Goal: Information Seeking & Learning: Learn about a topic

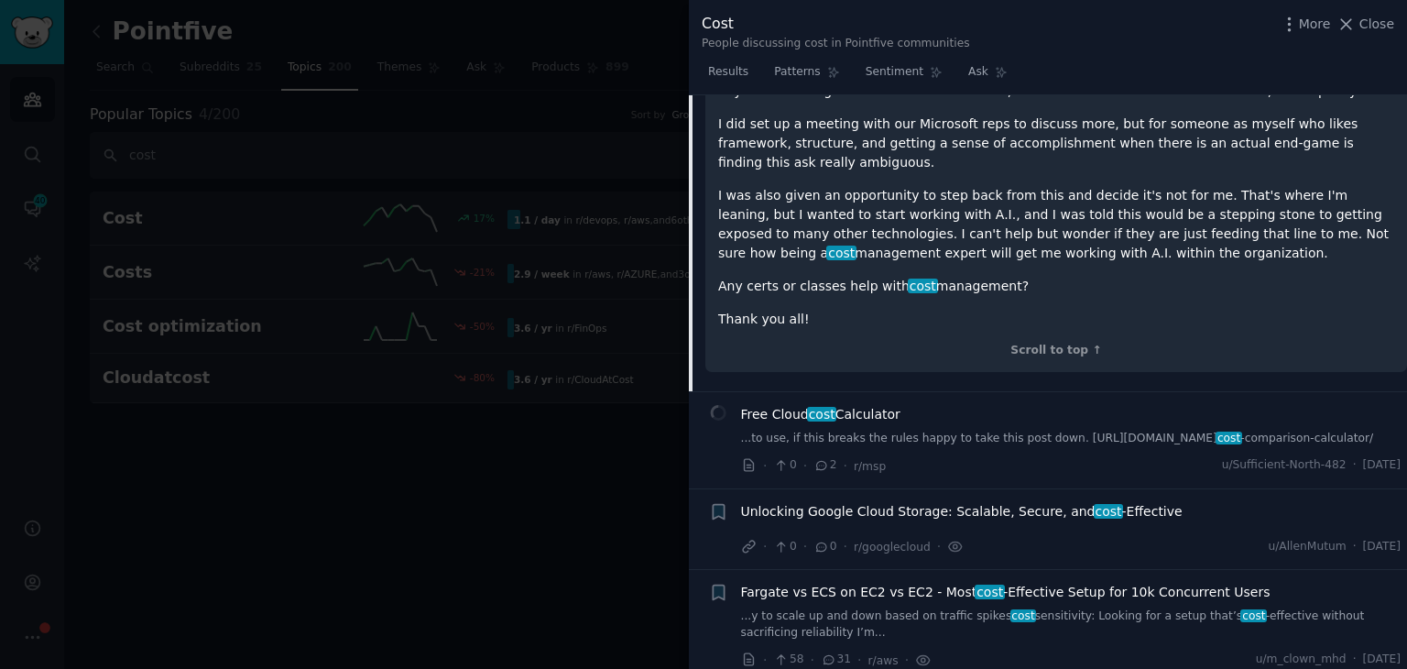
scroll to position [917, 0]
click at [905, 403] on div "Free Cloud cost Calculator ...to use, if this breaks the rules happy to take th…" at bounding box center [1071, 424] width 660 height 42
click at [1085, 429] on link "...to use, if this breaks the rules happy to take this post down. [URL][DOMAIN_…" at bounding box center [1071, 437] width 660 height 16
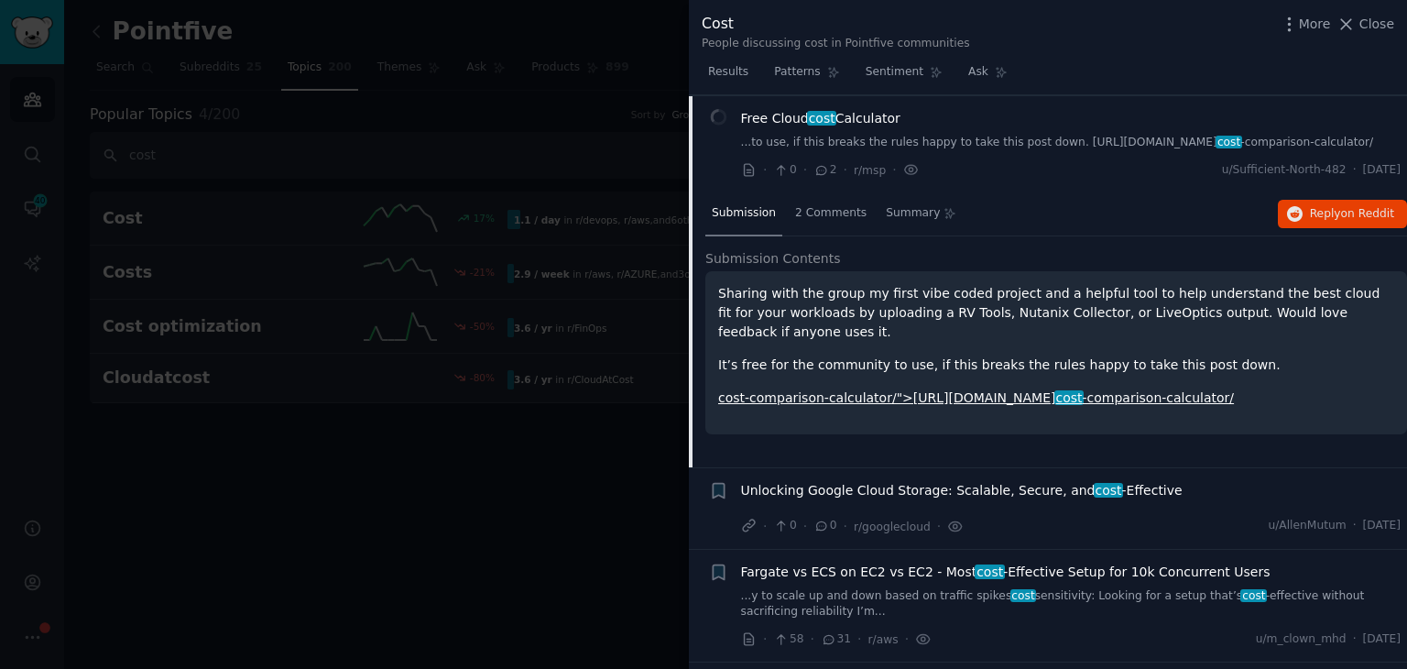
scroll to position [480, 0]
click at [990, 494] on span "Unlocking Google Cloud Storage: Scalable, Secure, and cost -Effective" at bounding box center [962, 490] width 442 height 19
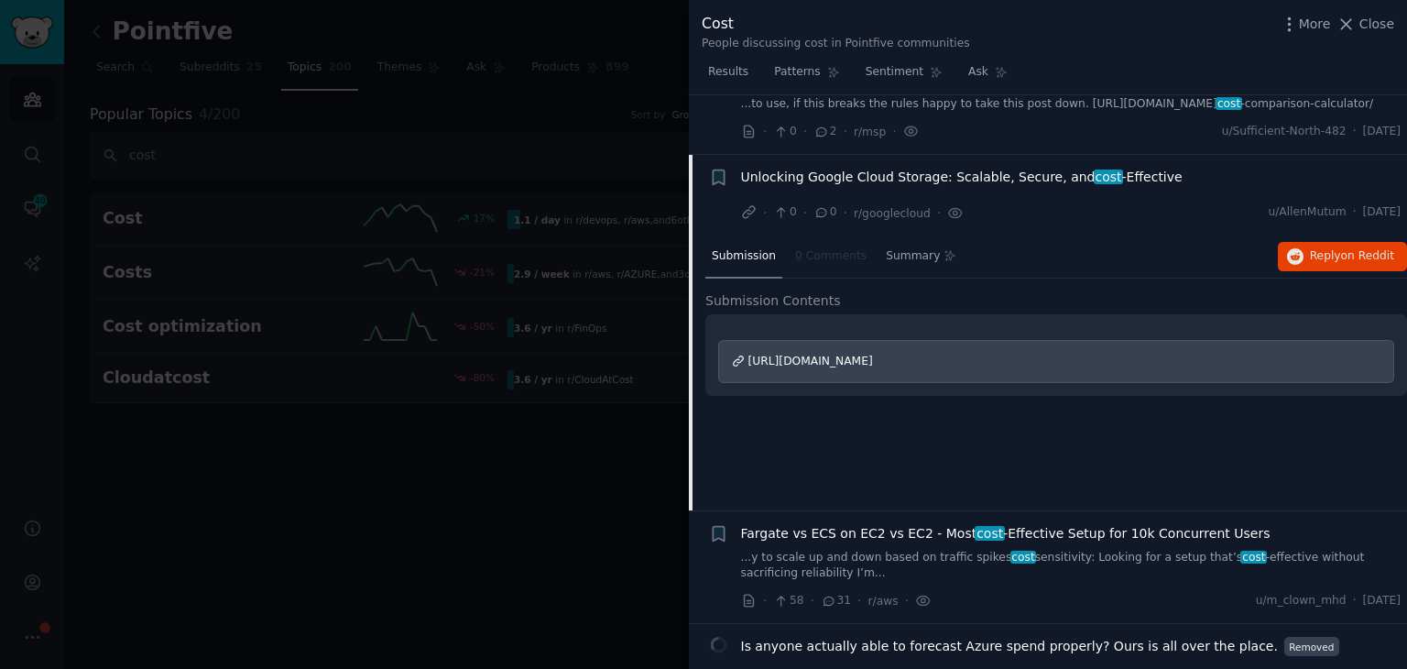
scroll to position [577, 0]
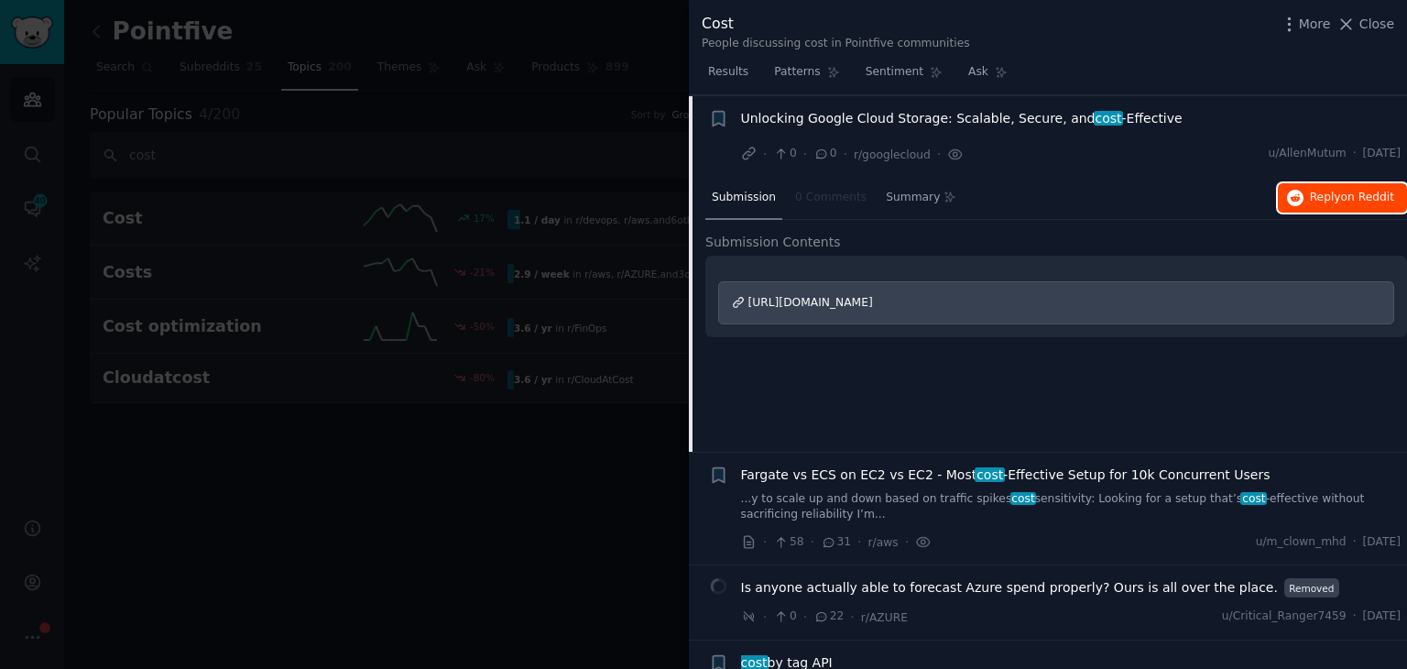
click at [1304, 202] on button "Reply on Reddit" at bounding box center [1342, 197] width 129 height 29
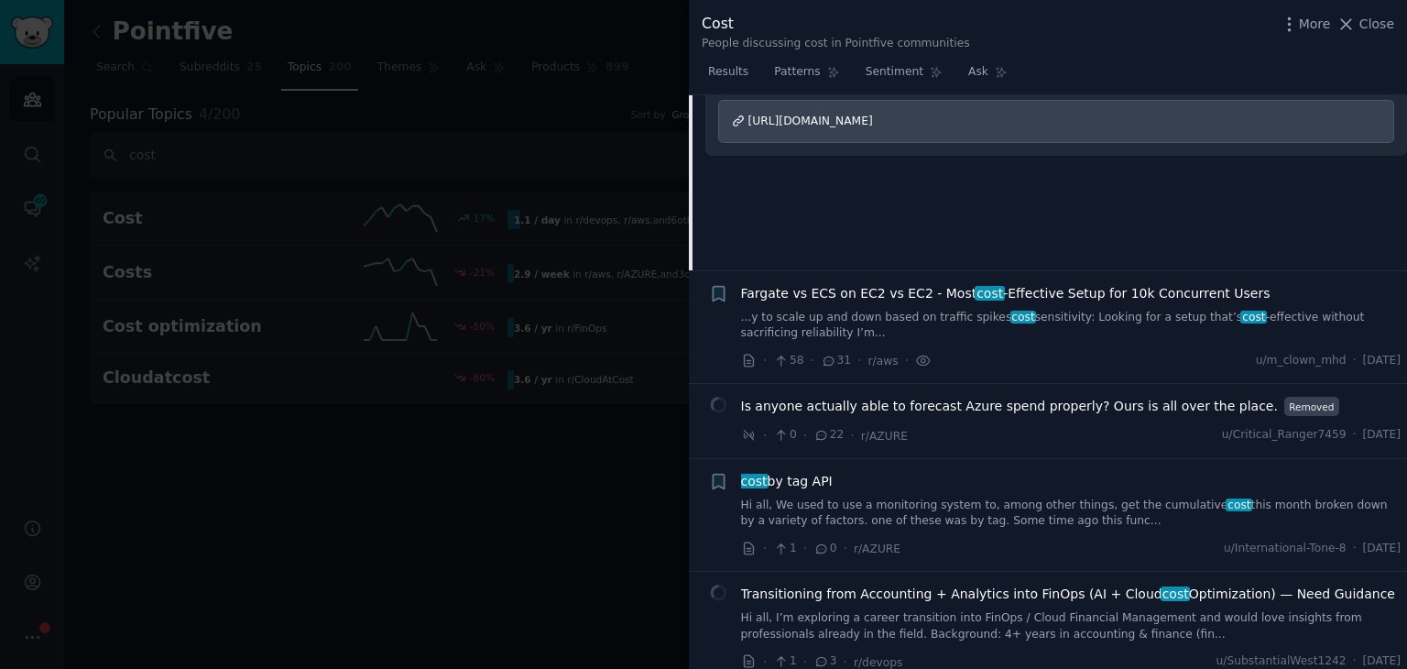
scroll to position [760, 0]
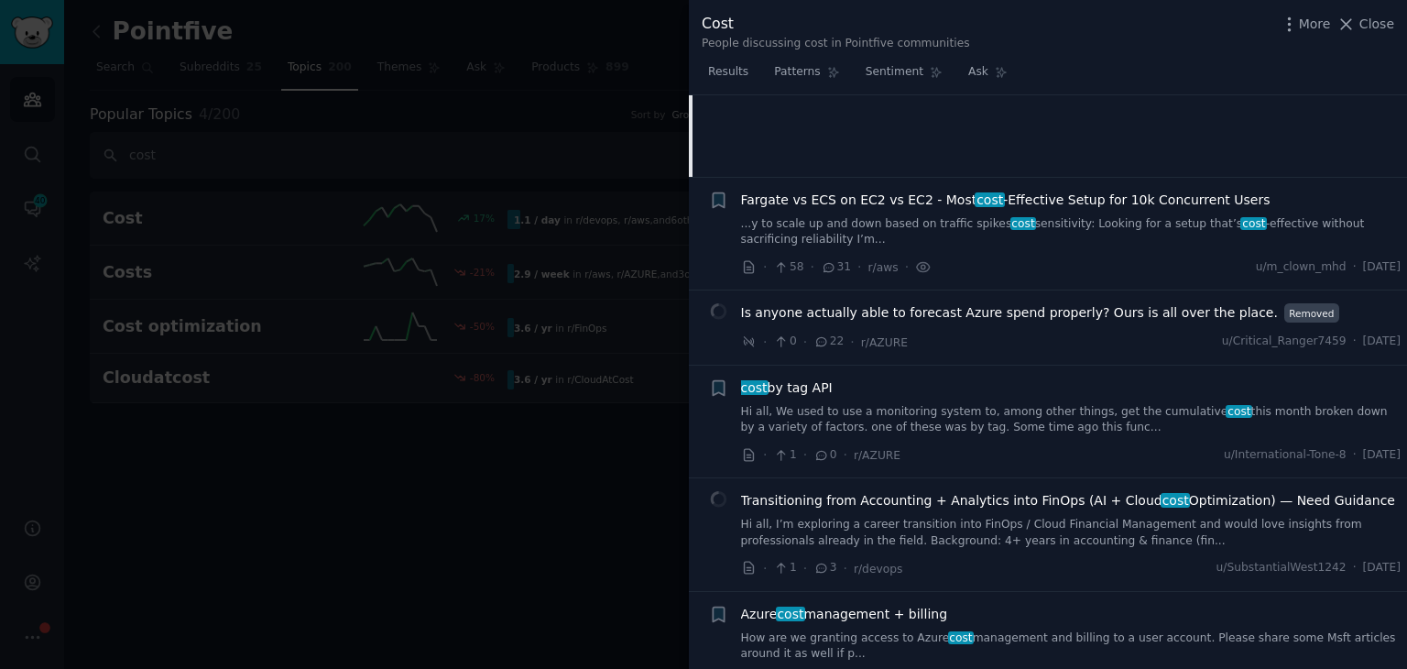
click at [811, 413] on link "Hi all, We used to use a monitoring system to, among other things, get the cumu…" at bounding box center [1071, 420] width 660 height 32
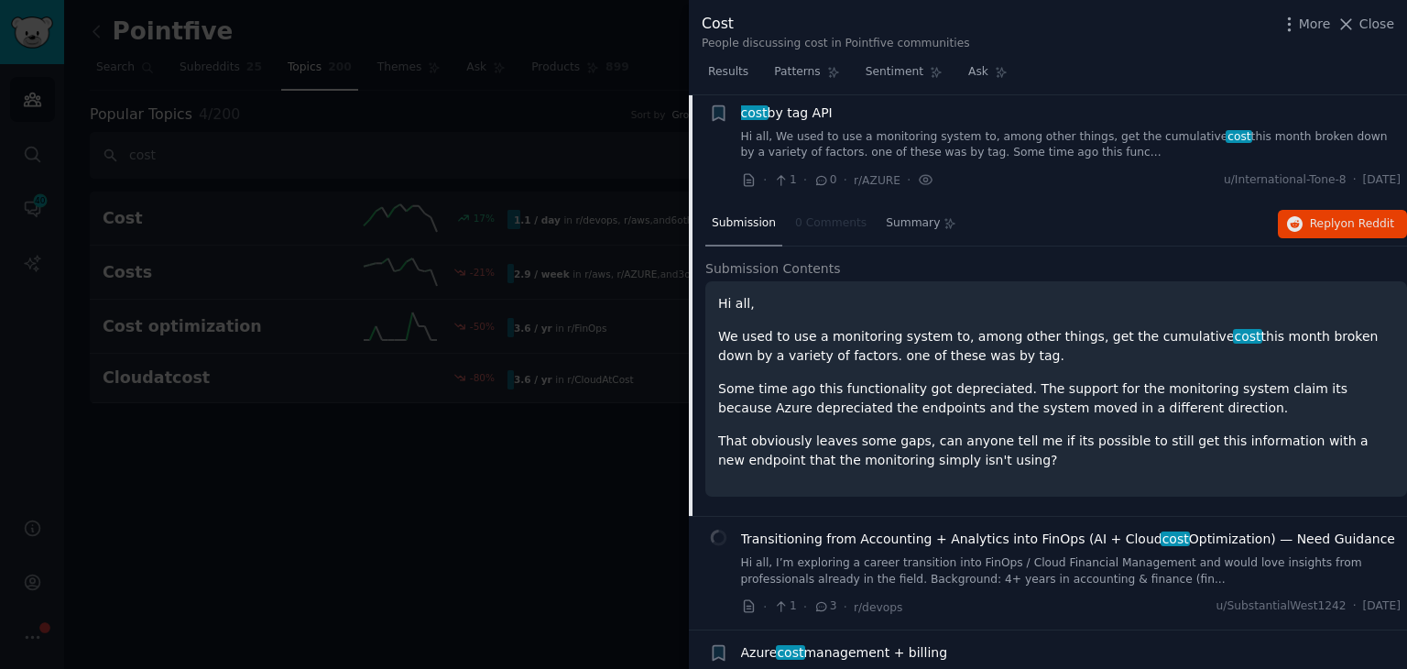
scroll to position [845, 0]
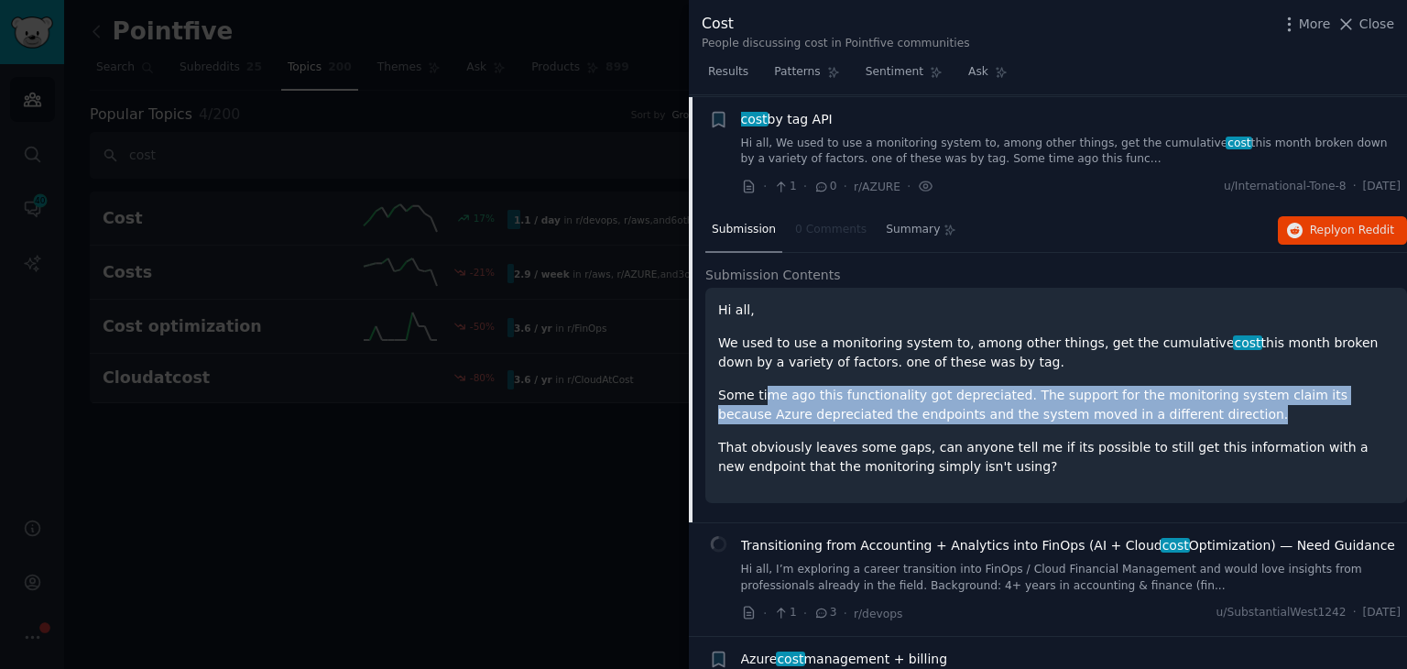
drag, startPoint x: 765, startPoint y: 398, endPoint x: 1290, endPoint y: 403, distance: 524.9
click at [1290, 403] on p "Some time ago this functionality got depreciated. The support for the monitorin…" at bounding box center [1056, 405] width 676 height 38
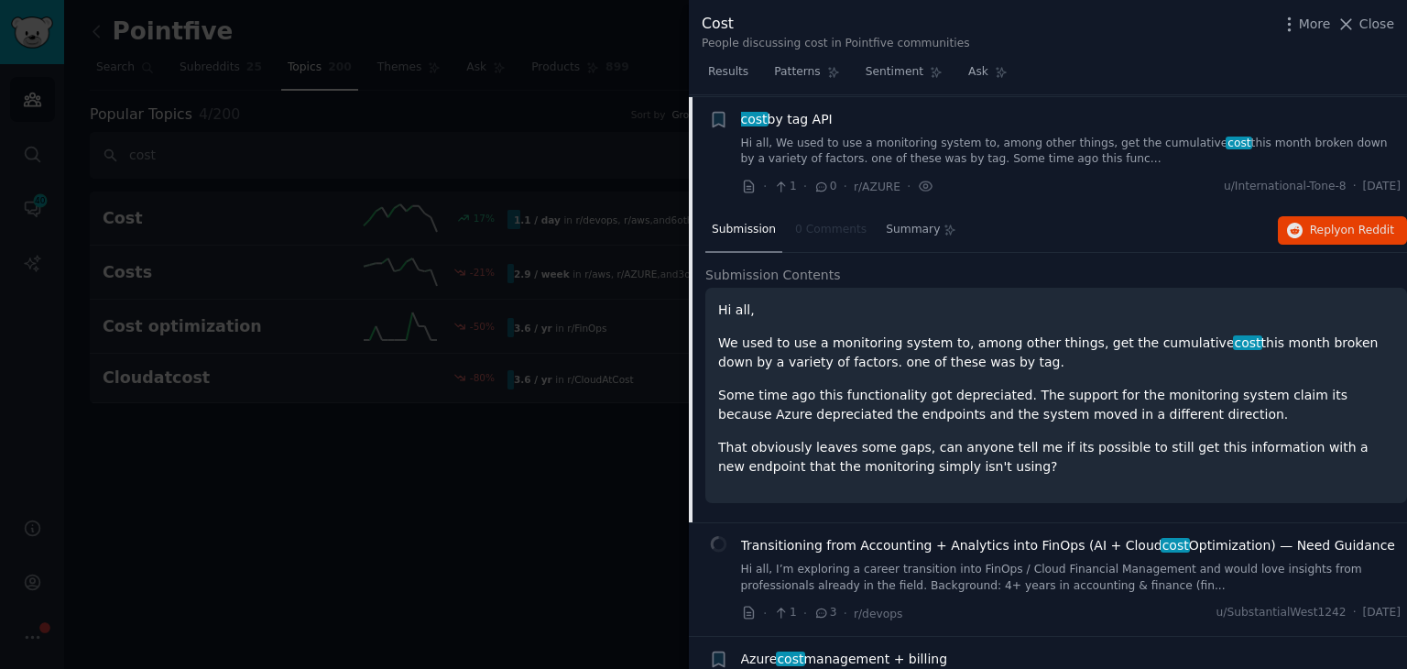
click at [802, 452] on p "That obviously leaves some gaps, can anyone tell me if its possible to still ge…" at bounding box center [1056, 457] width 676 height 38
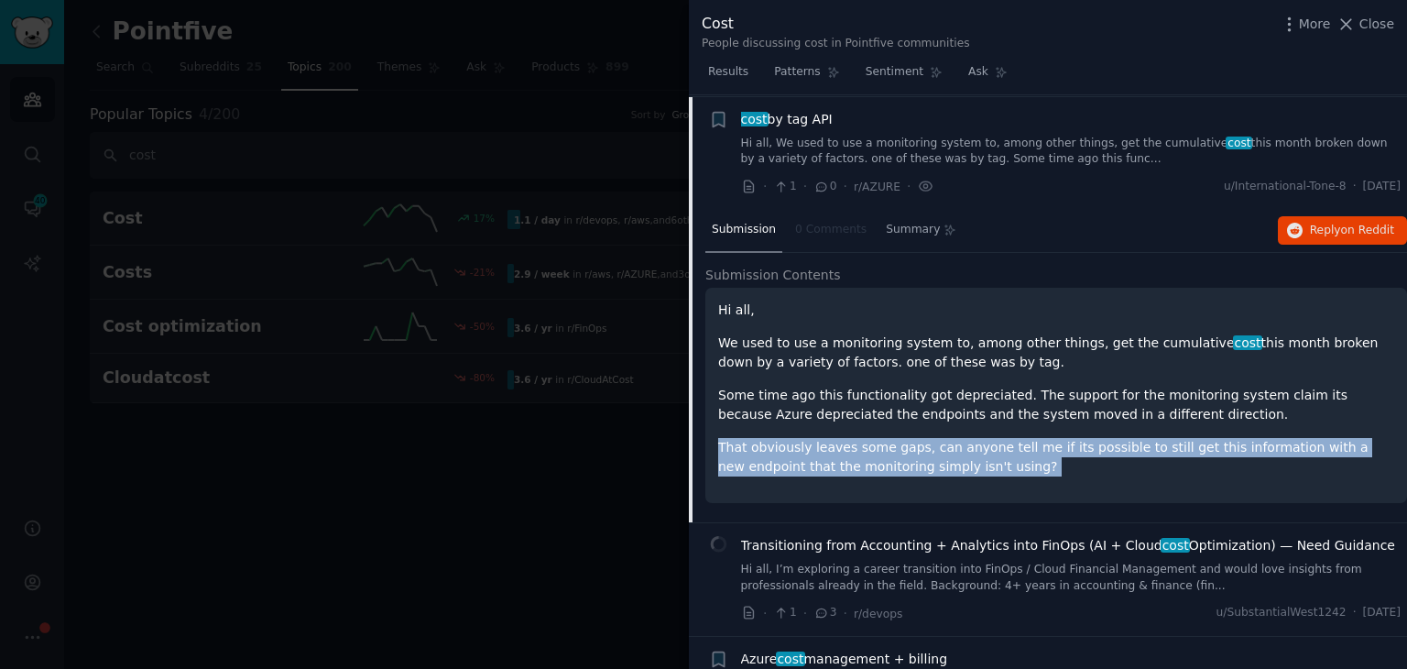
click at [802, 452] on p "That obviously leaves some gaps, can anyone tell me if its possible to still ge…" at bounding box center [1056, 457] width 676 height 38
click at [1315, 224] on span "Reply on Reddit" at bounding box center [1352, 231] width 84 height 16
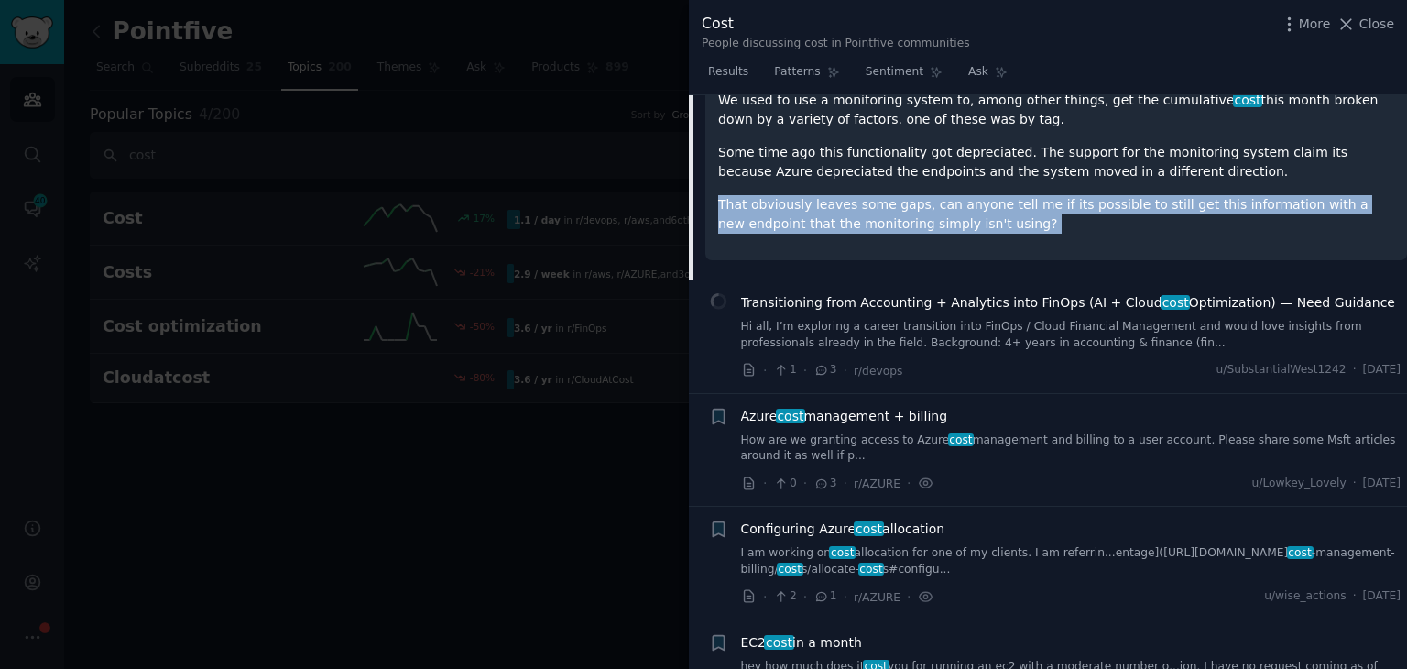
scroll to position [1120, 0]
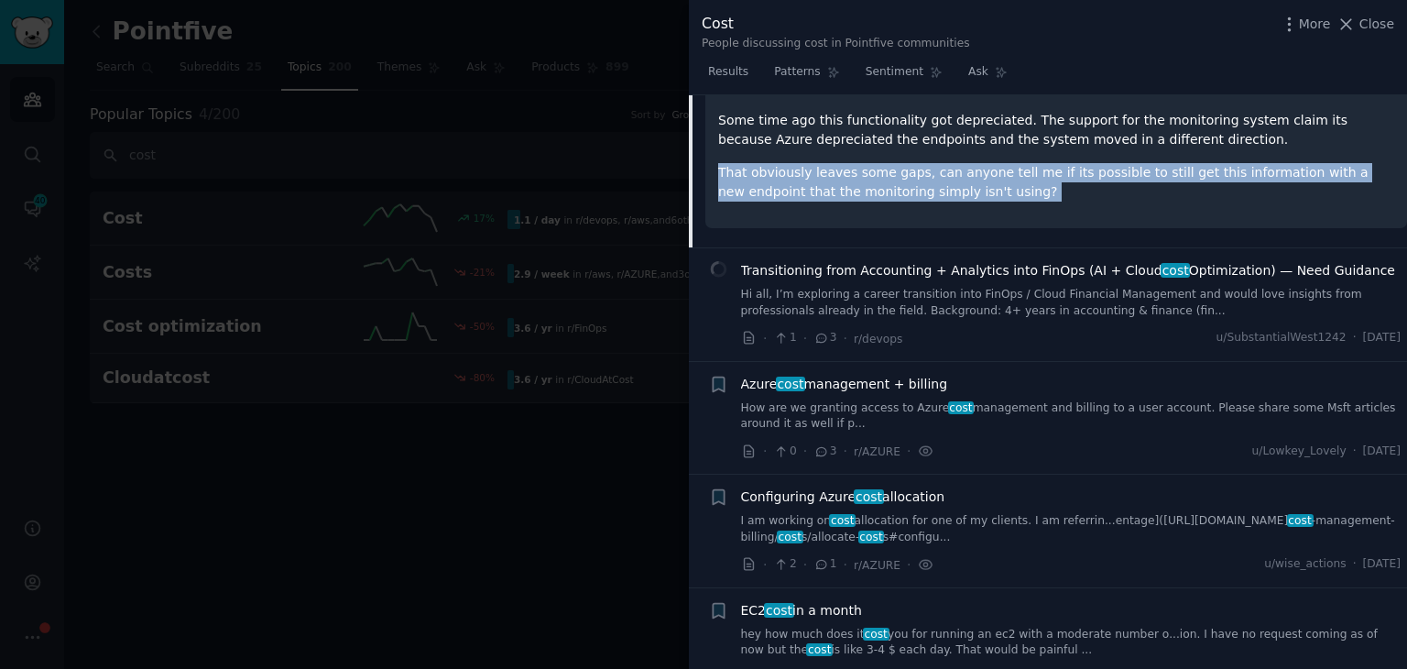
click at [869, 298] on link "Hi all, I’m exploring a career transition into FinOps / Cloud Financial Managem…" at bounding box center [1071, 303] width 660 height 32
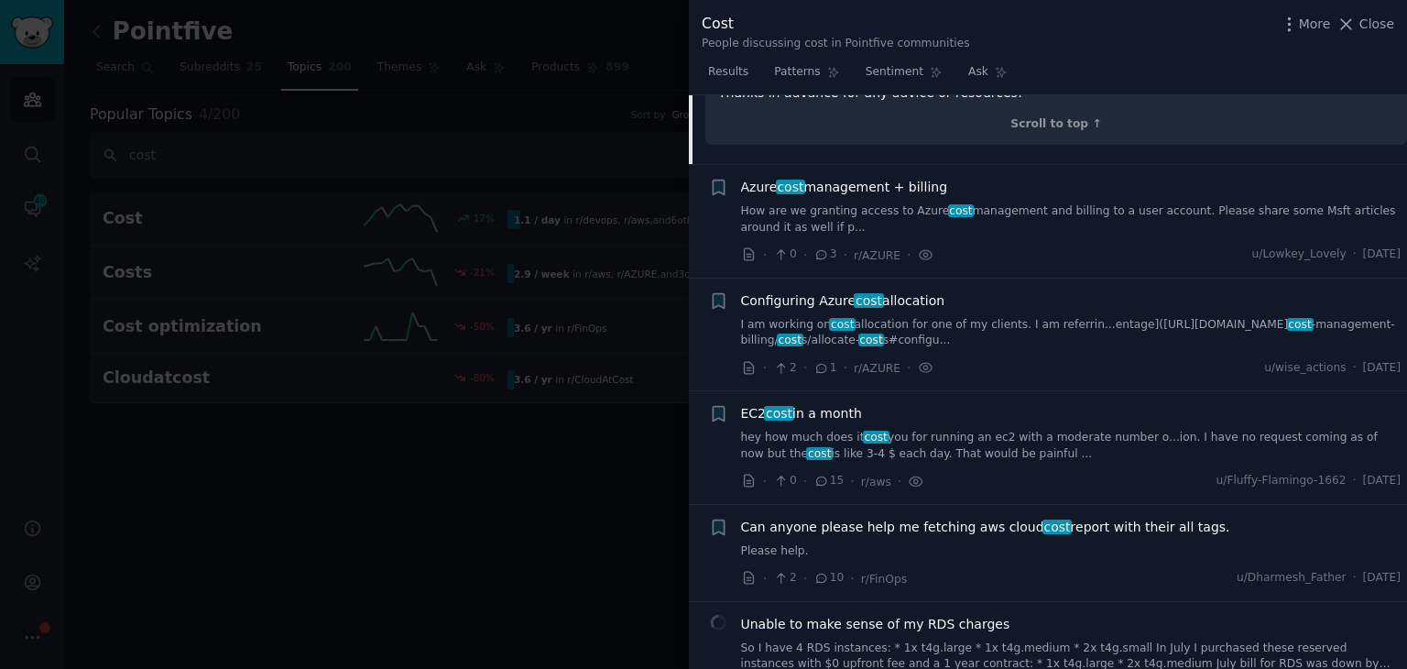
scroll to position [1874, 0]
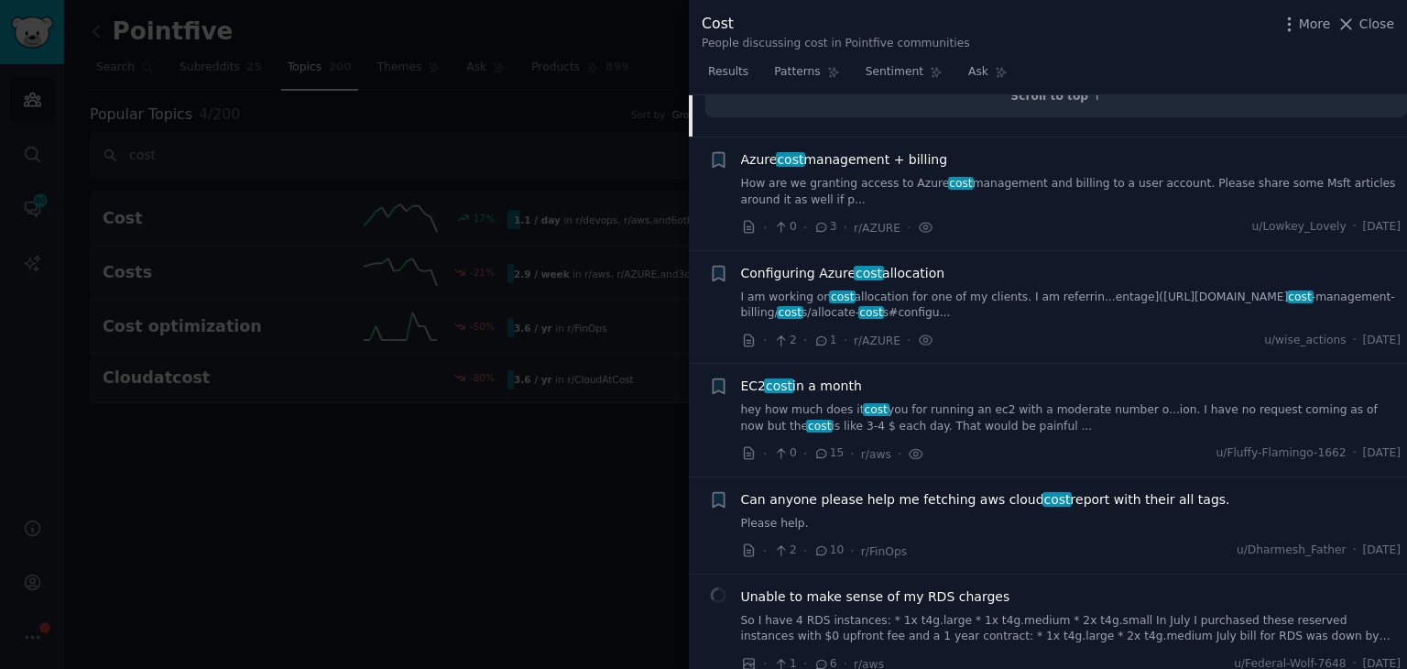
click at [998, 176] on link "How are we granting access to Azure cost management and billing to a user accou…" at bounding box center [1071, 192] width 660 height 32
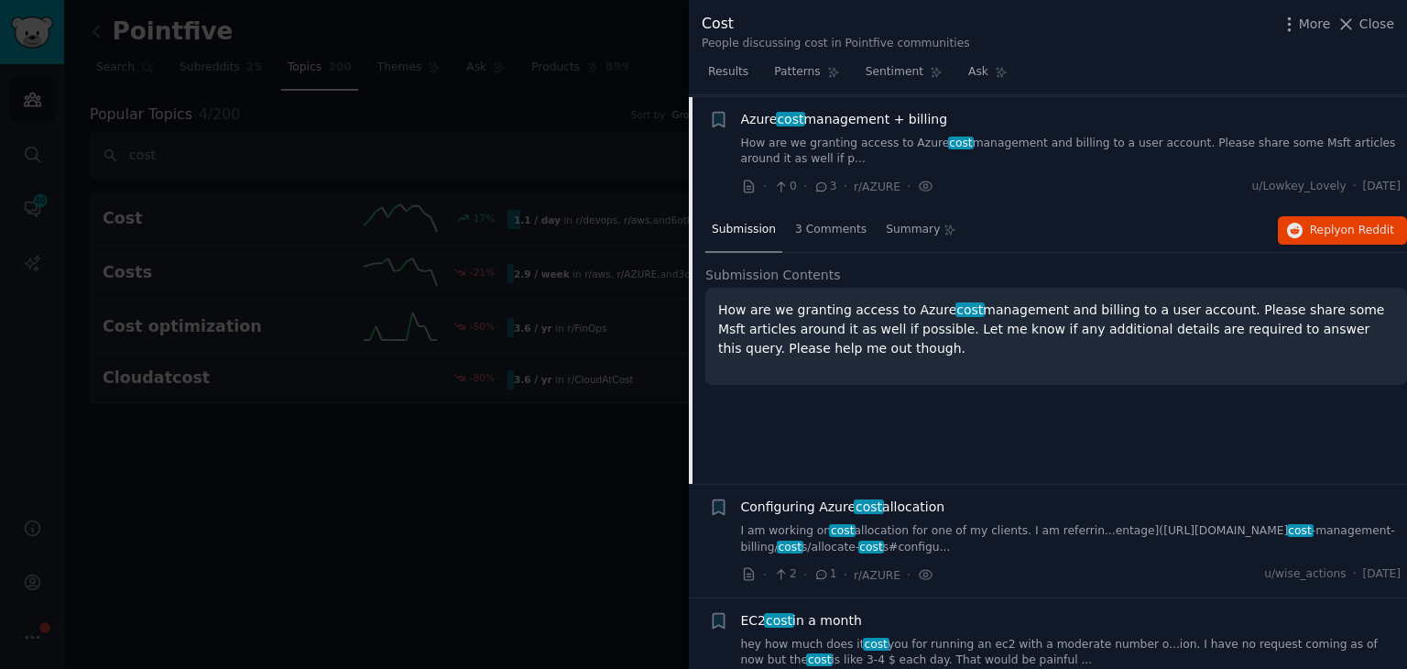
scroll to position [1255, 0]
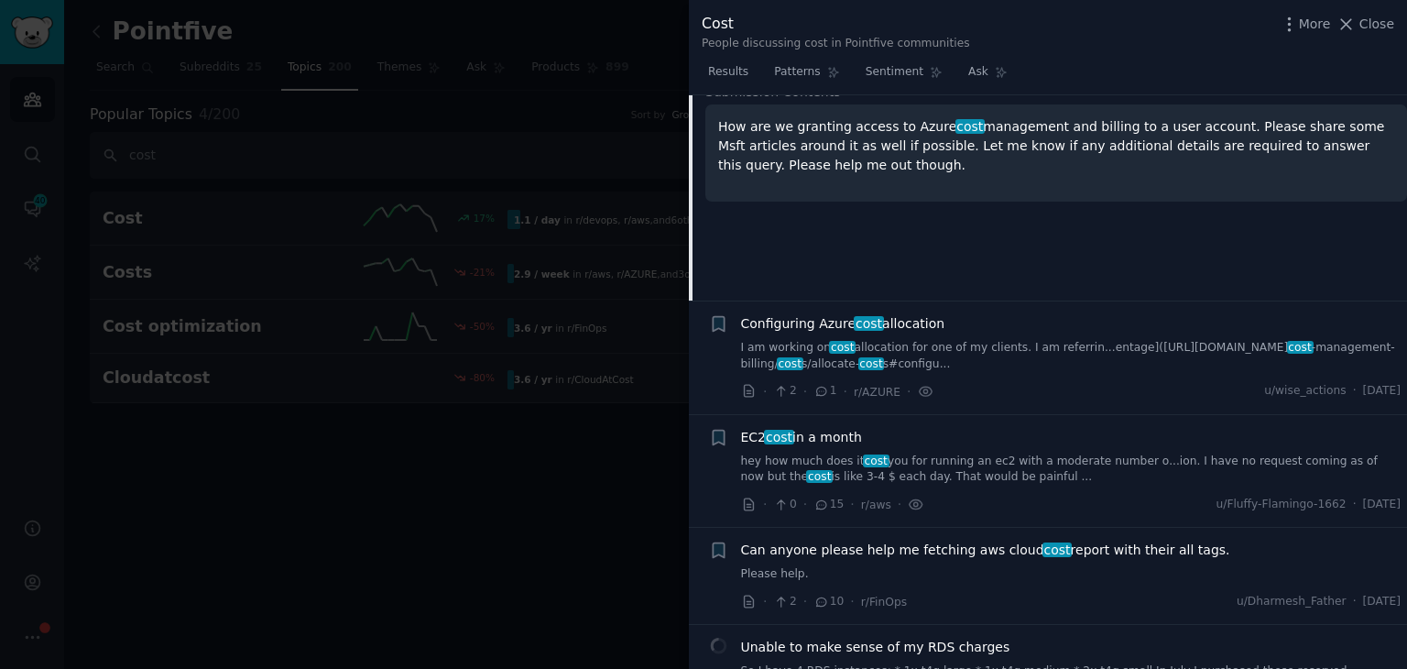
click at [995, 362] on link "I am working on cost allocation for one of my clients. I am referrin...entage](…" at bounding box center [1071, 356] width 660 height 32
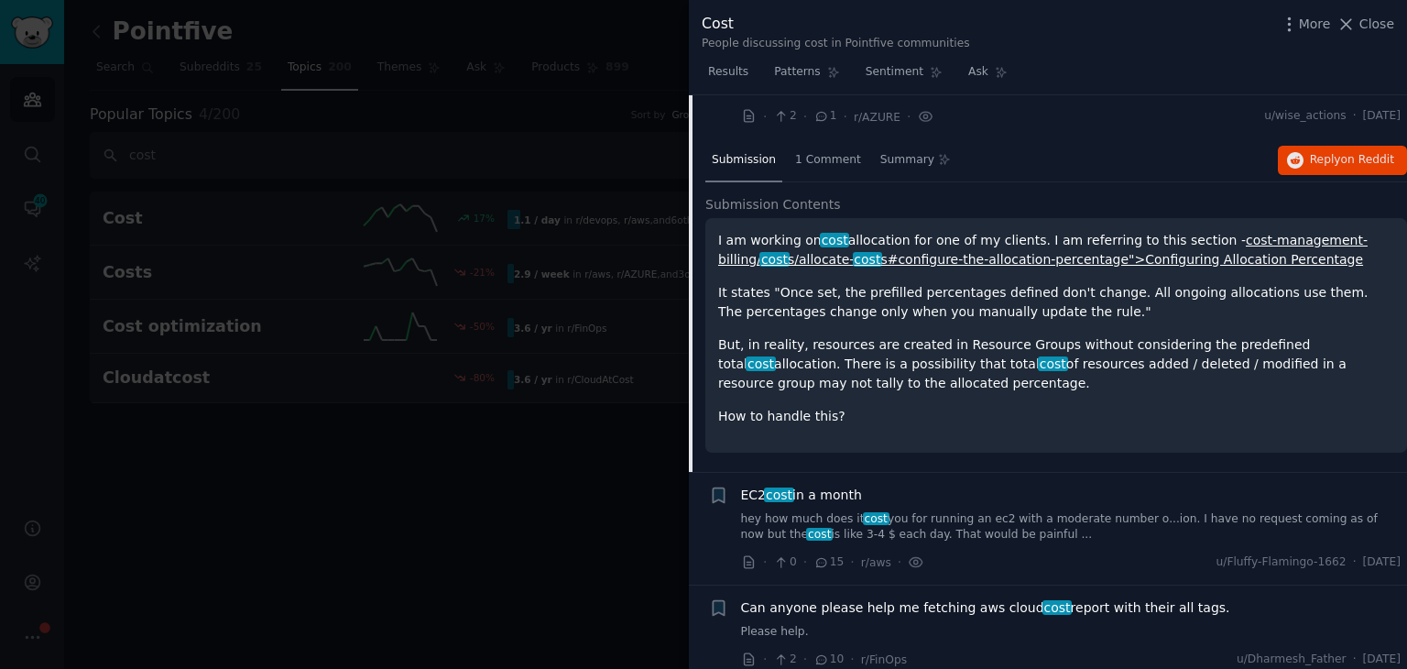
scroll to position [1184, 0]
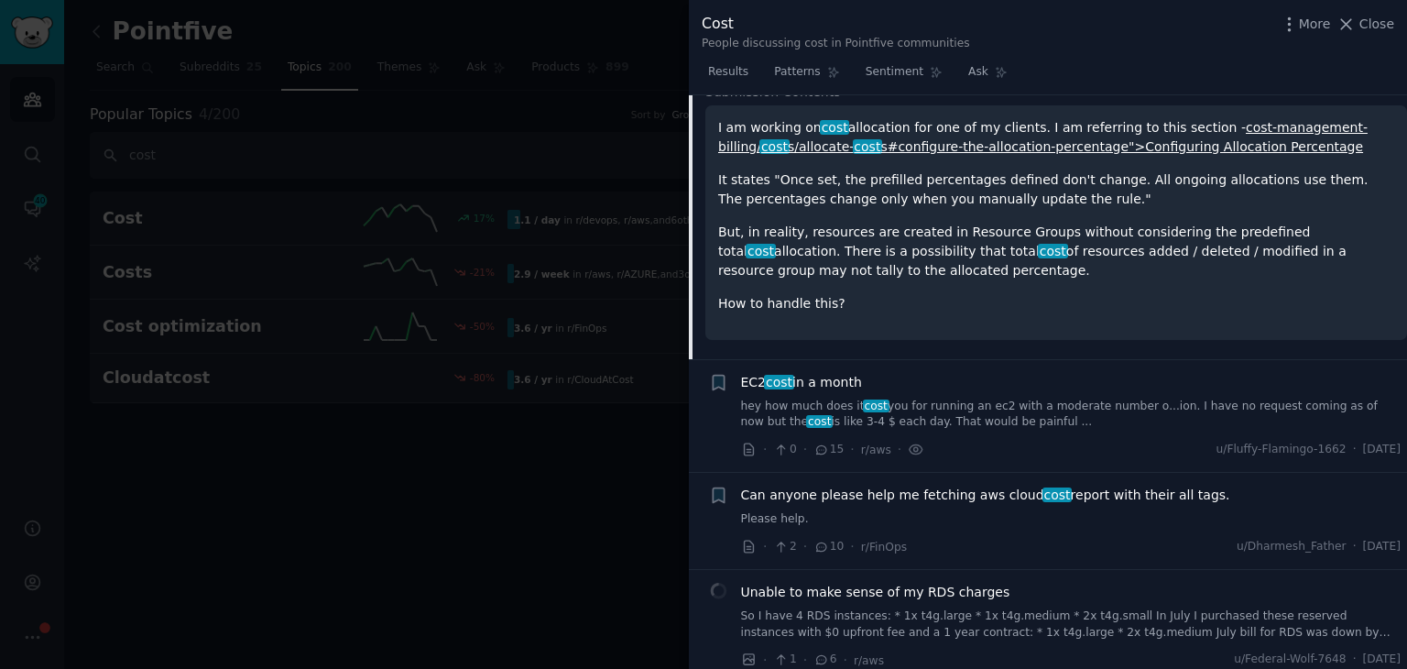
click at [905, 420] on link "hey how much does it cost you for running an ec2 with a moderate number o...ion…" at bounding box center [1071, 414] width 660 height 32
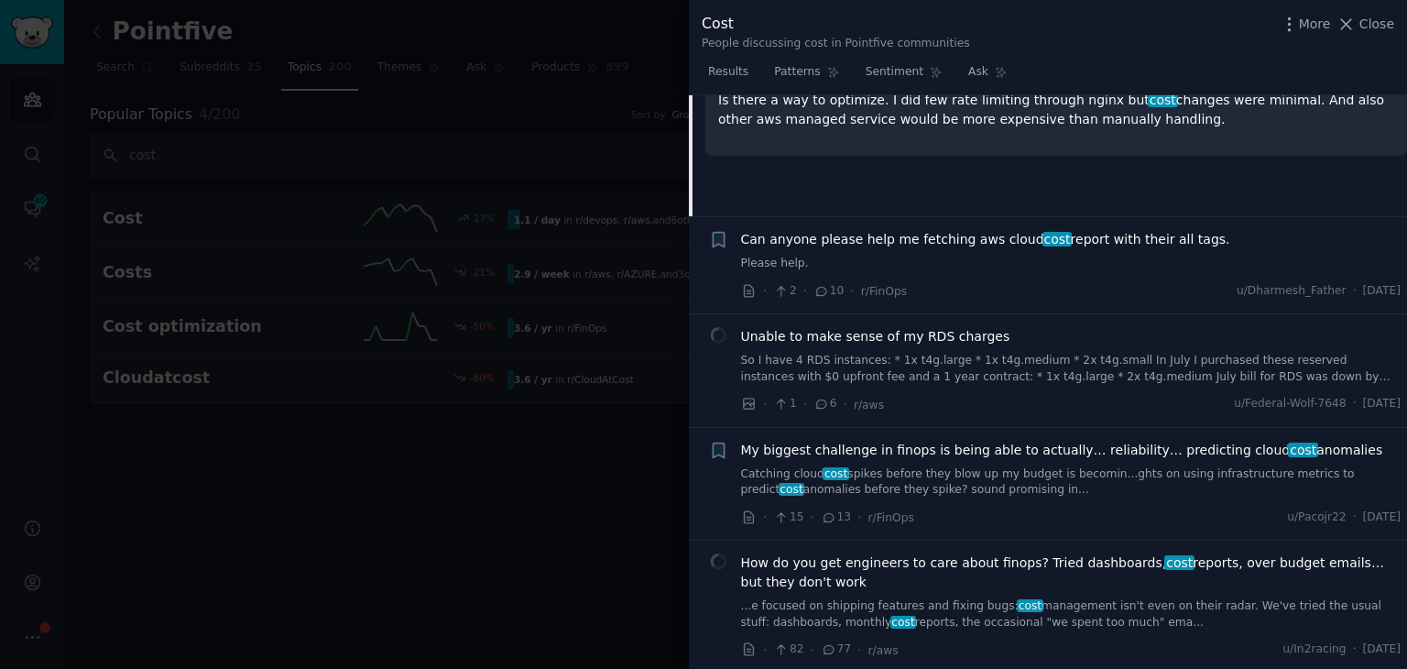
scroll to position [1572, 0]
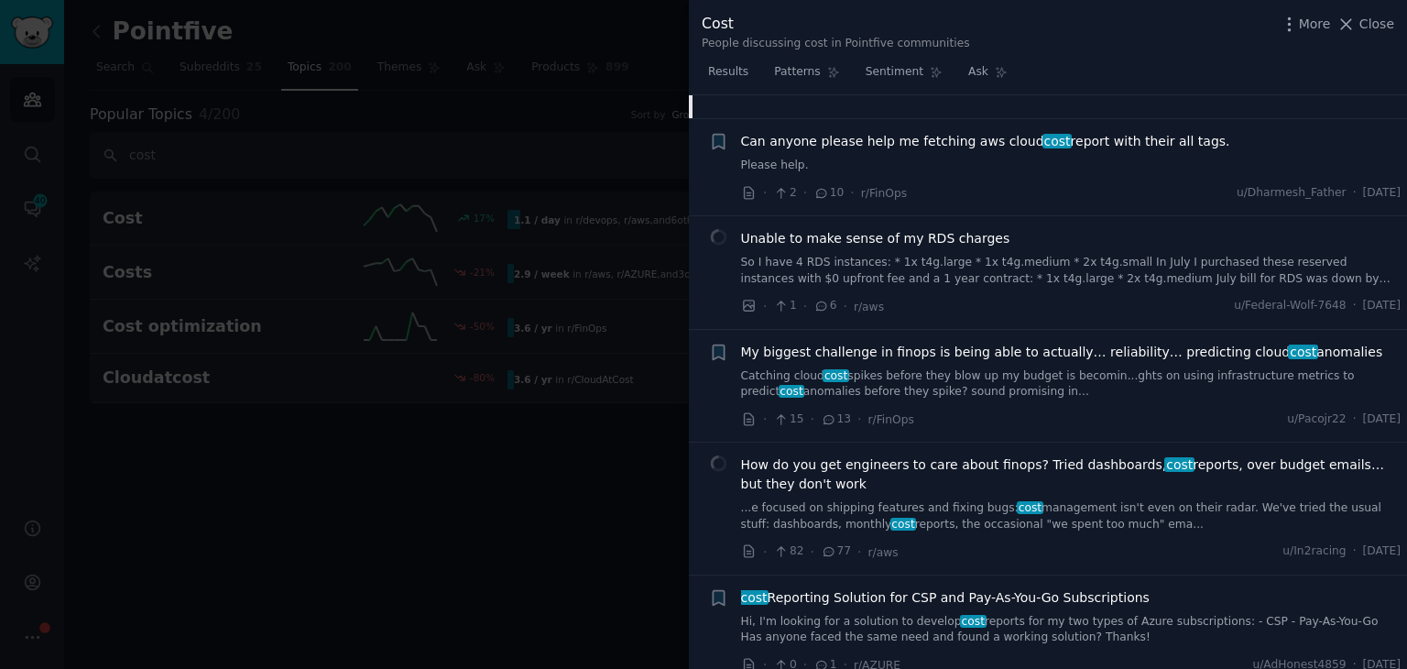
click at [1010, 268] on link "So I have 4 RDS instances: * 1x t4g.large * 1x t4g.medium * 2x t4g.small In Jul…" at bounding box center [1071, 271] width 660 height 32
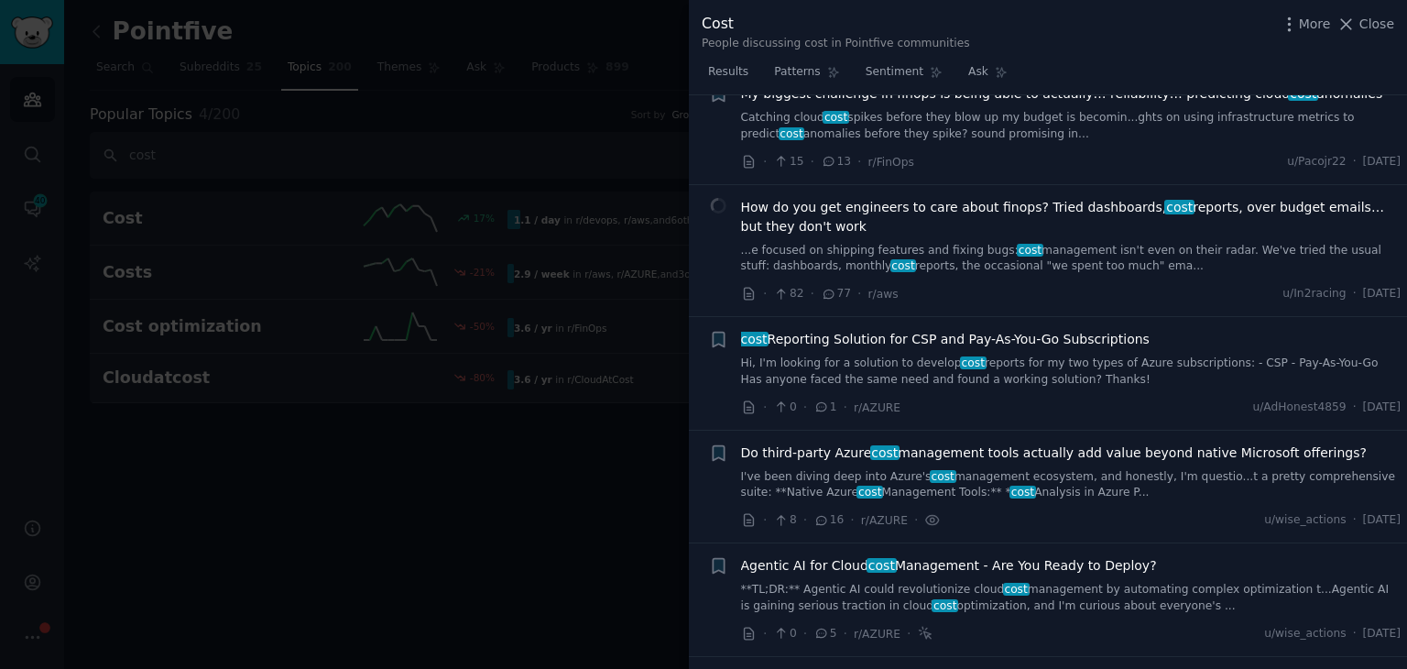
scroll to position [2240, 0]
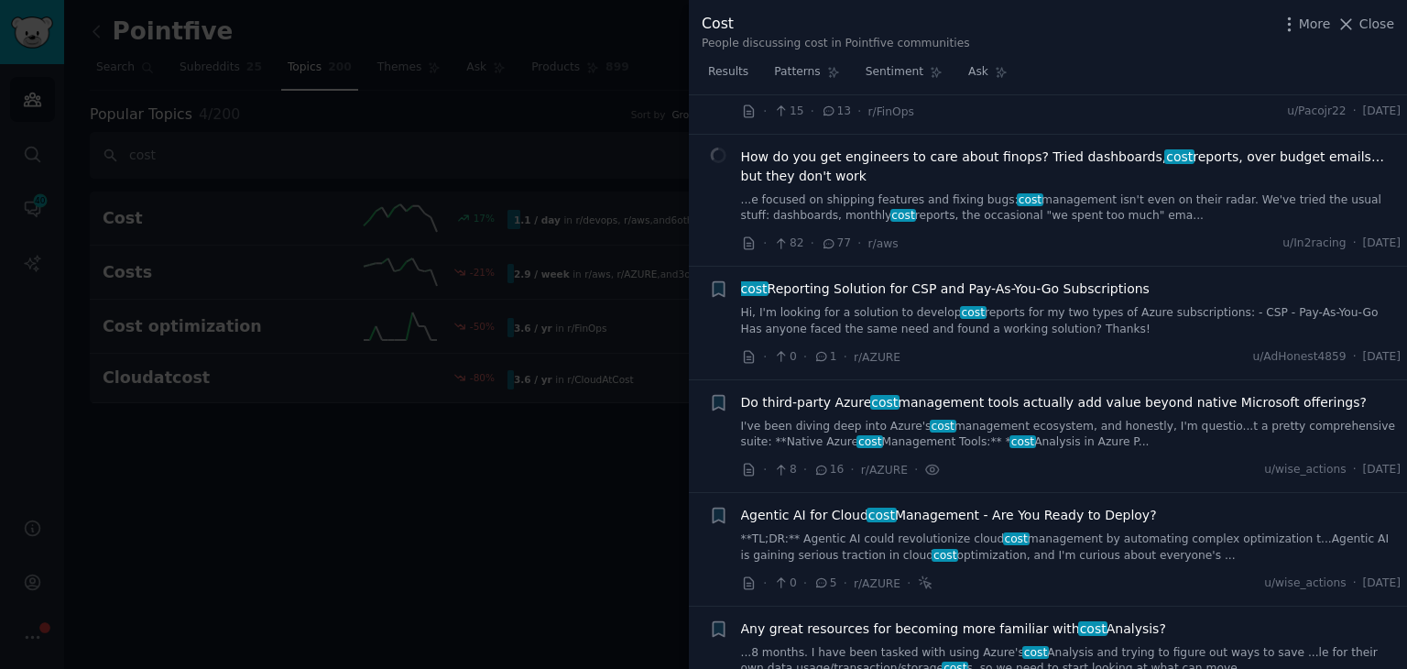
click at [1030, 451] on link "I've been diving deep into Azure's cost management ecosystem, and honestly, I'm…" at bounding box center [1071, 435] width 660 height 32
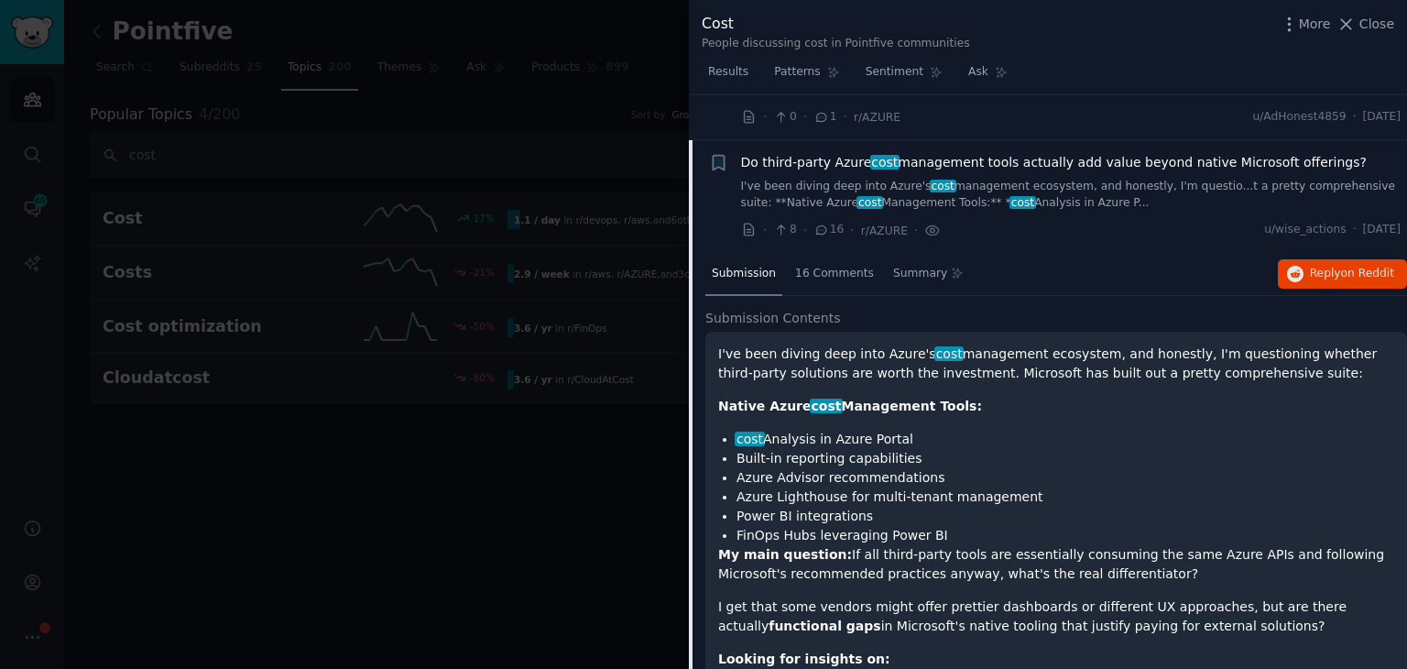
scroll to position [1979, 0]
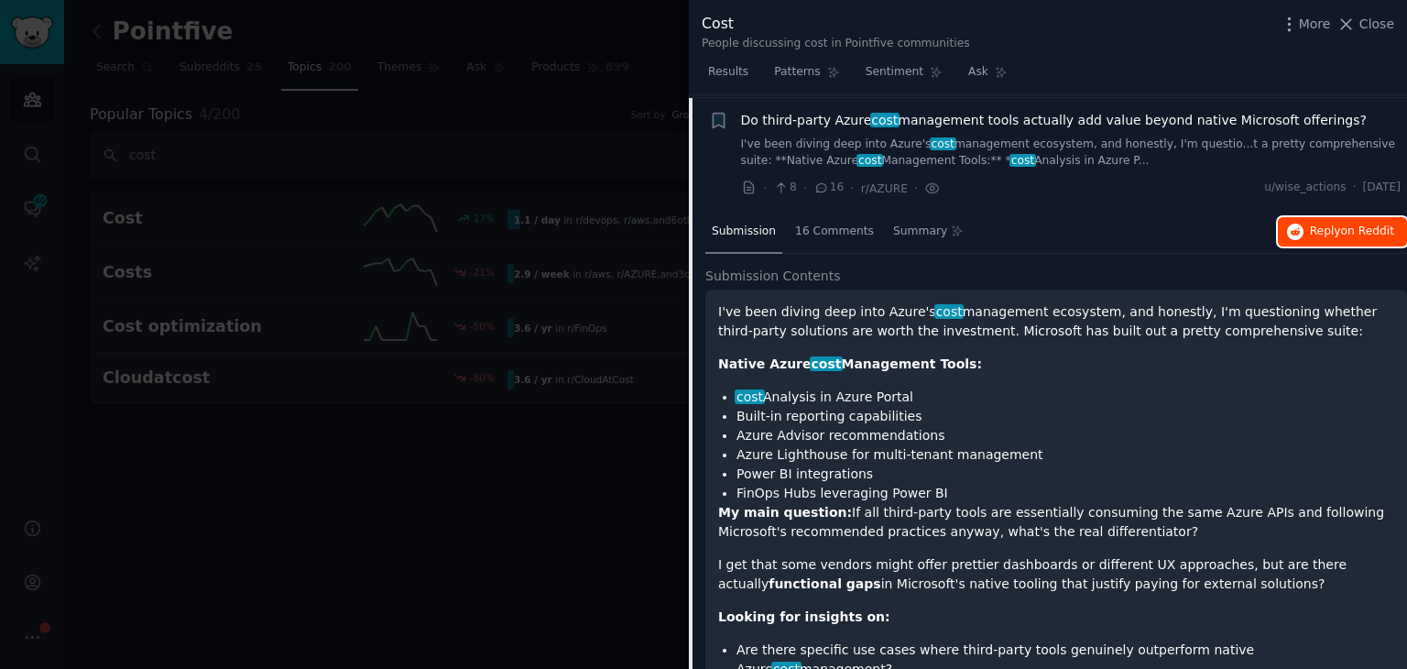
click at [1319, 233] on span "Reply on Reddit" at bounding box center [1352, 231] width 84 height 16
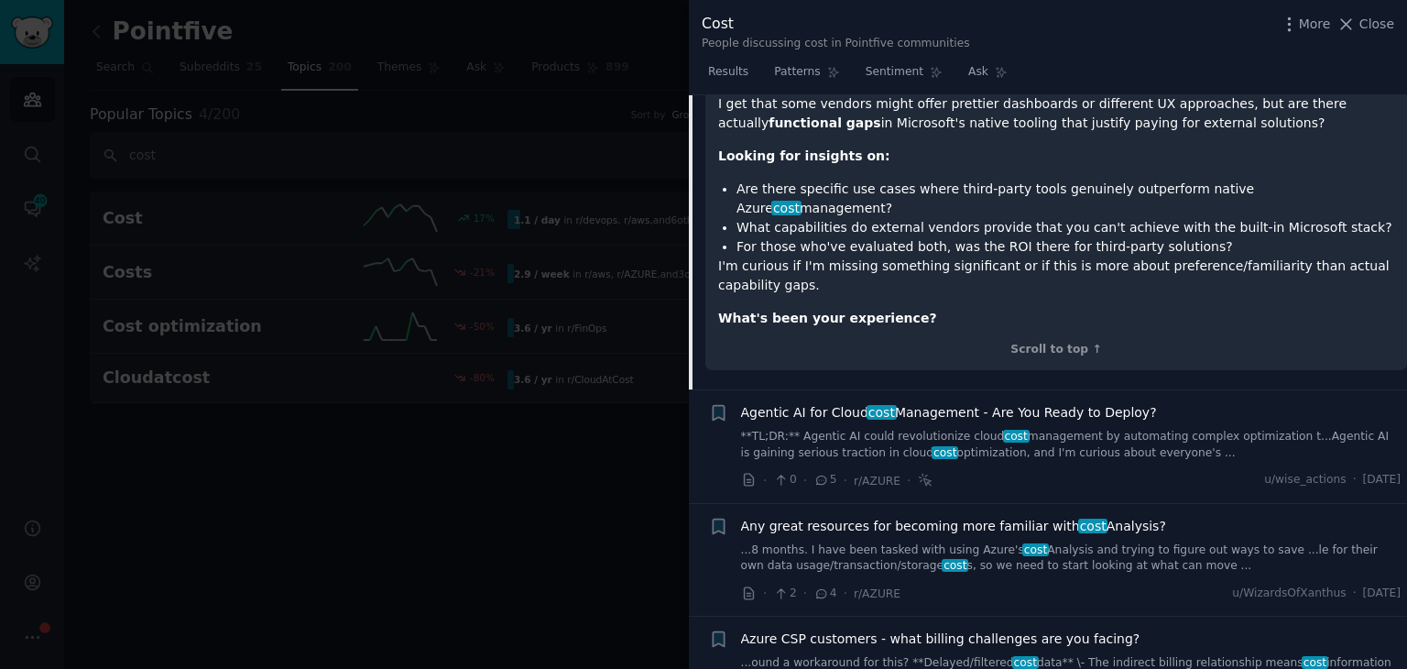
scroll to position [2253, 0]
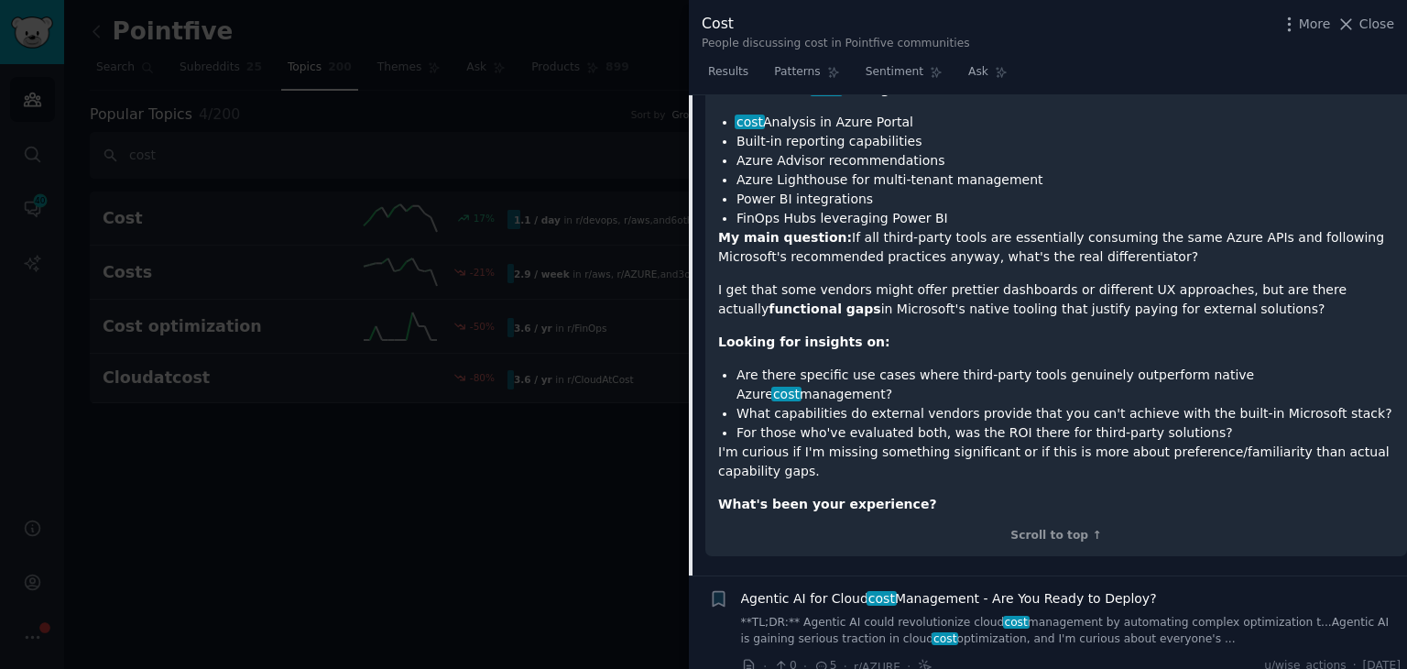
click at [366, 561] on div at bounding box center [703, 334] width 1407 height 669
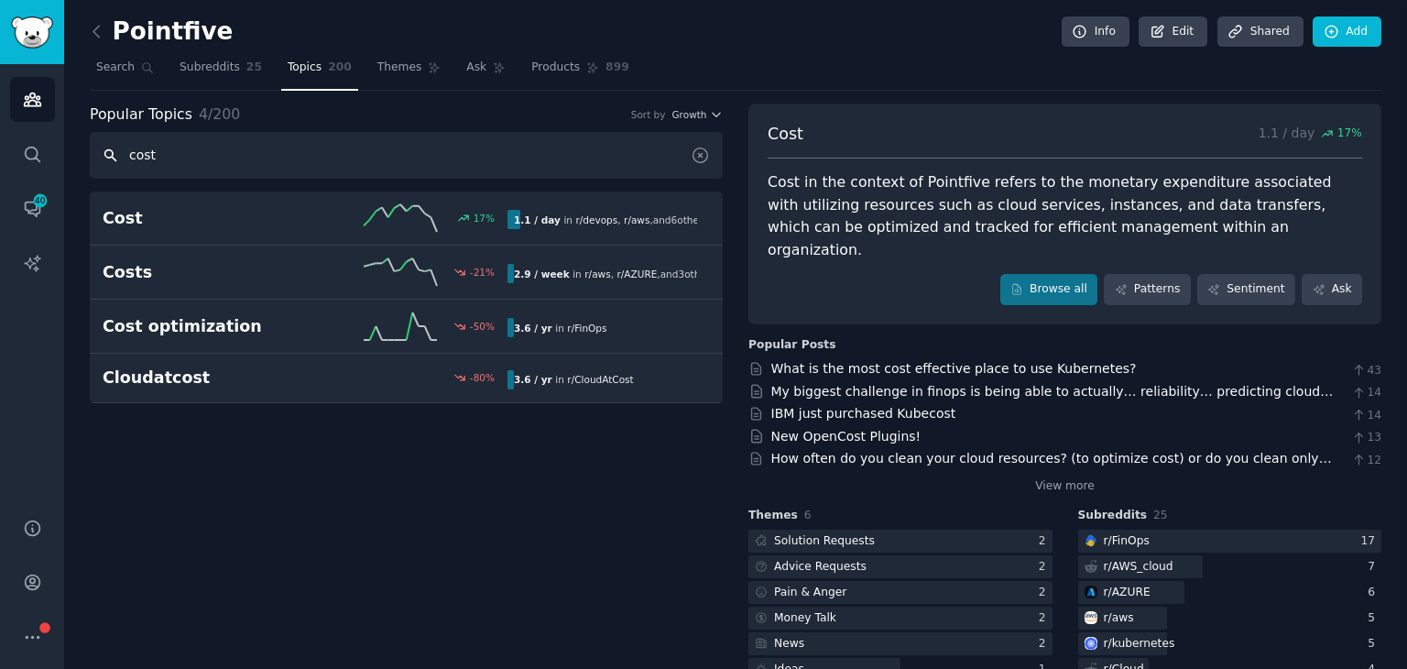
click at [178, 163] on input "cost" at bounding box center [406, 155] width 633 height 47
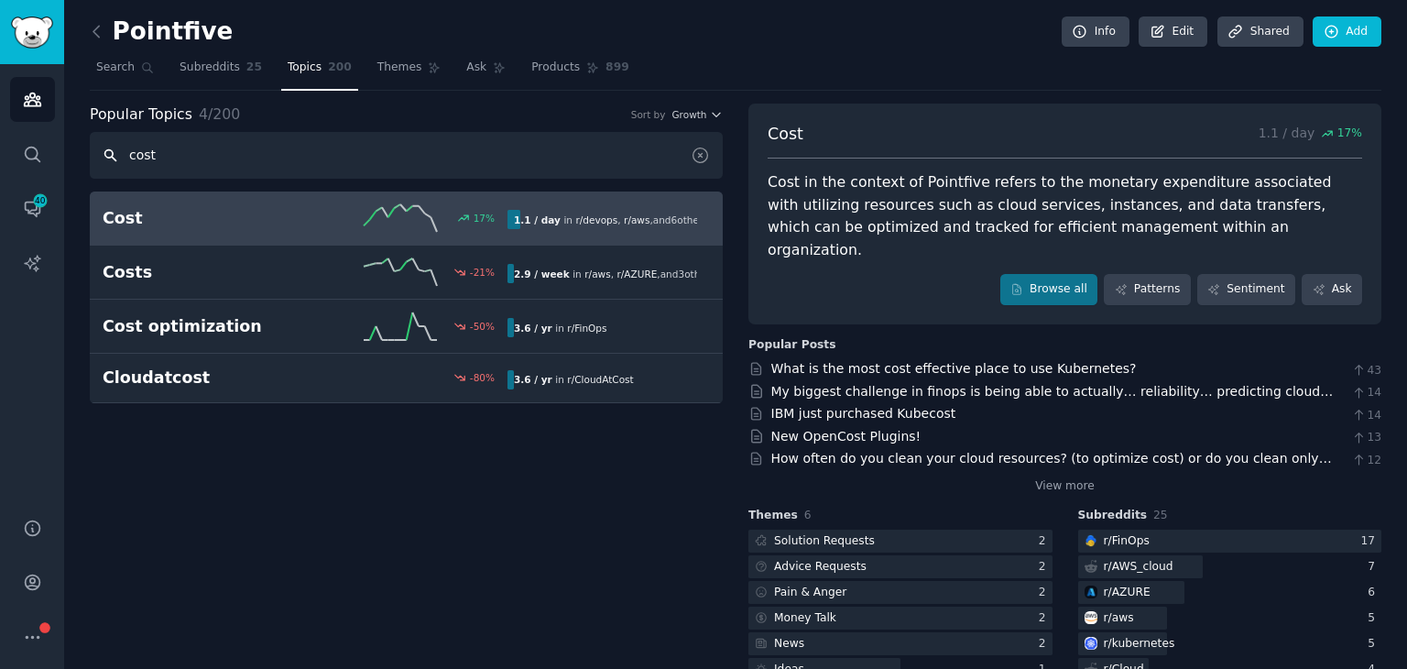
click at [178, 163] on input "cost" at bounding box center [406, 155] width 633 height 47
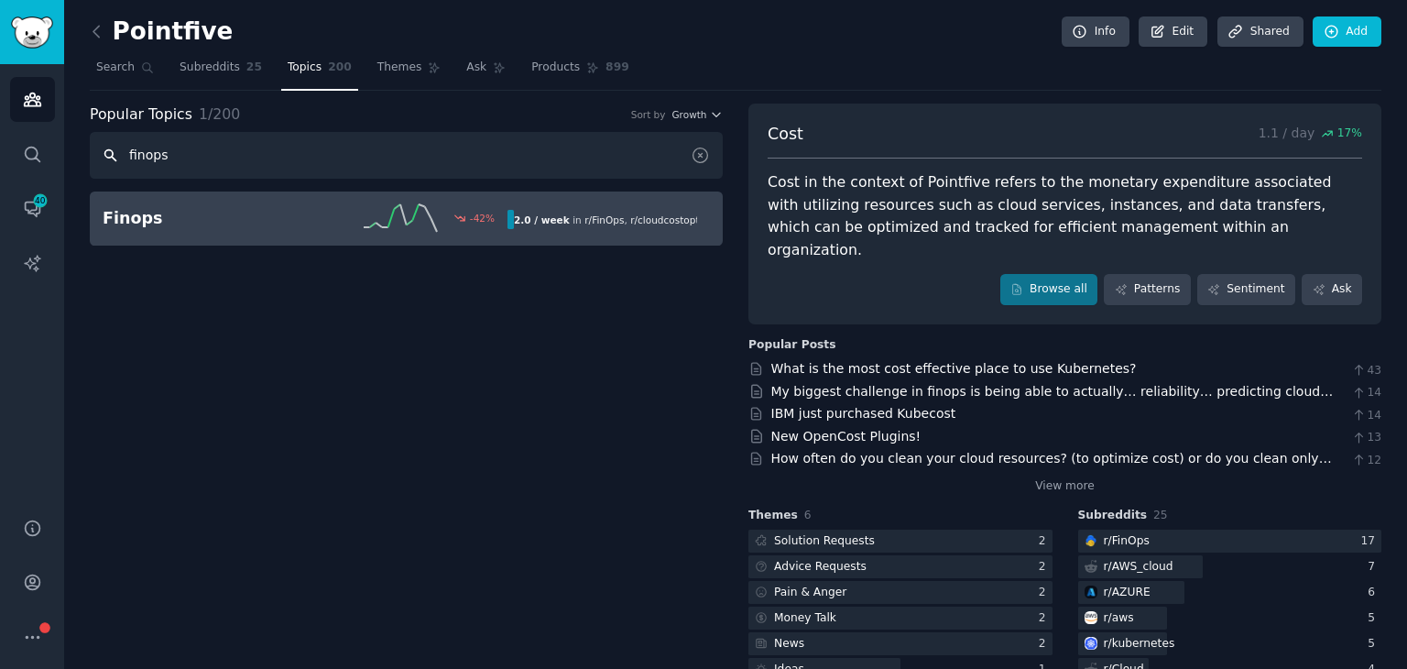
type input "finops"
click at [136, 228] on div "Finops -42 % 2.0 / week in r/ FinOps , r/ cloudcostoptimization" at bounding box center [406, 217] width 607 height 27
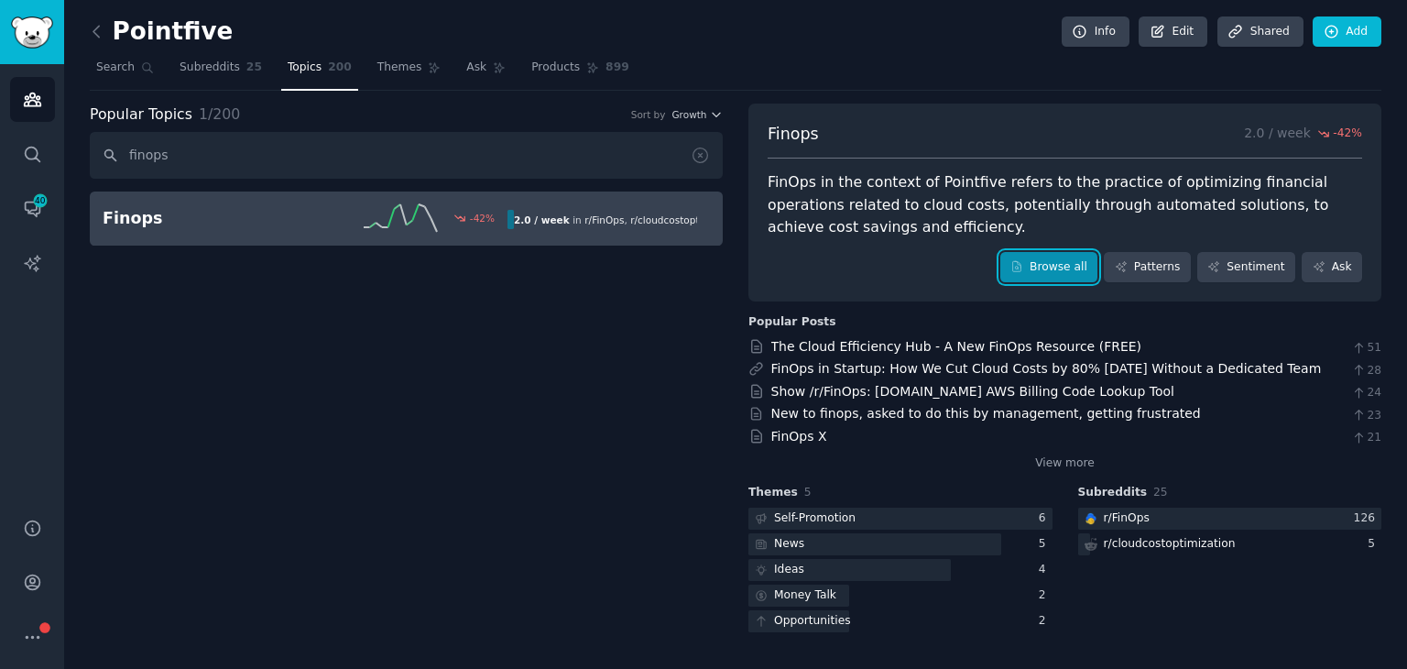
click at [1051, 270] on link "Browse all" at bounding box center [1049, 267] width 98 height 31
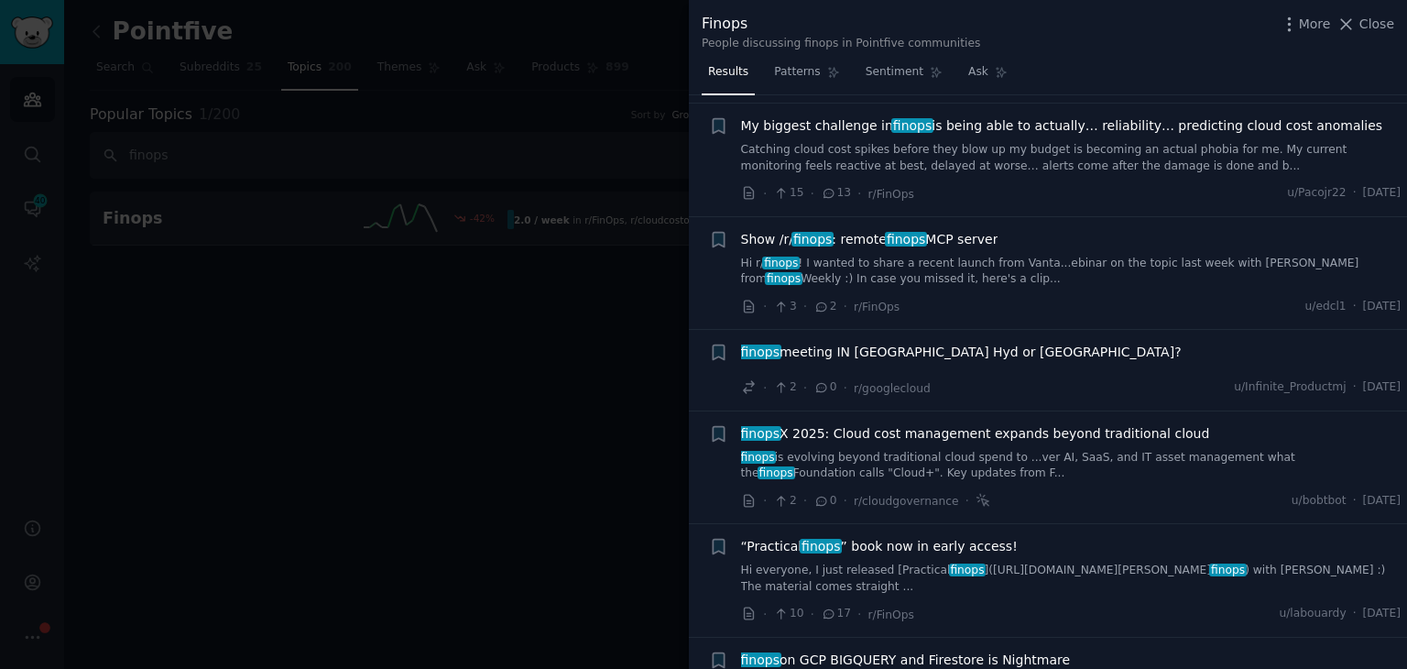
scroll to position [733, 0]
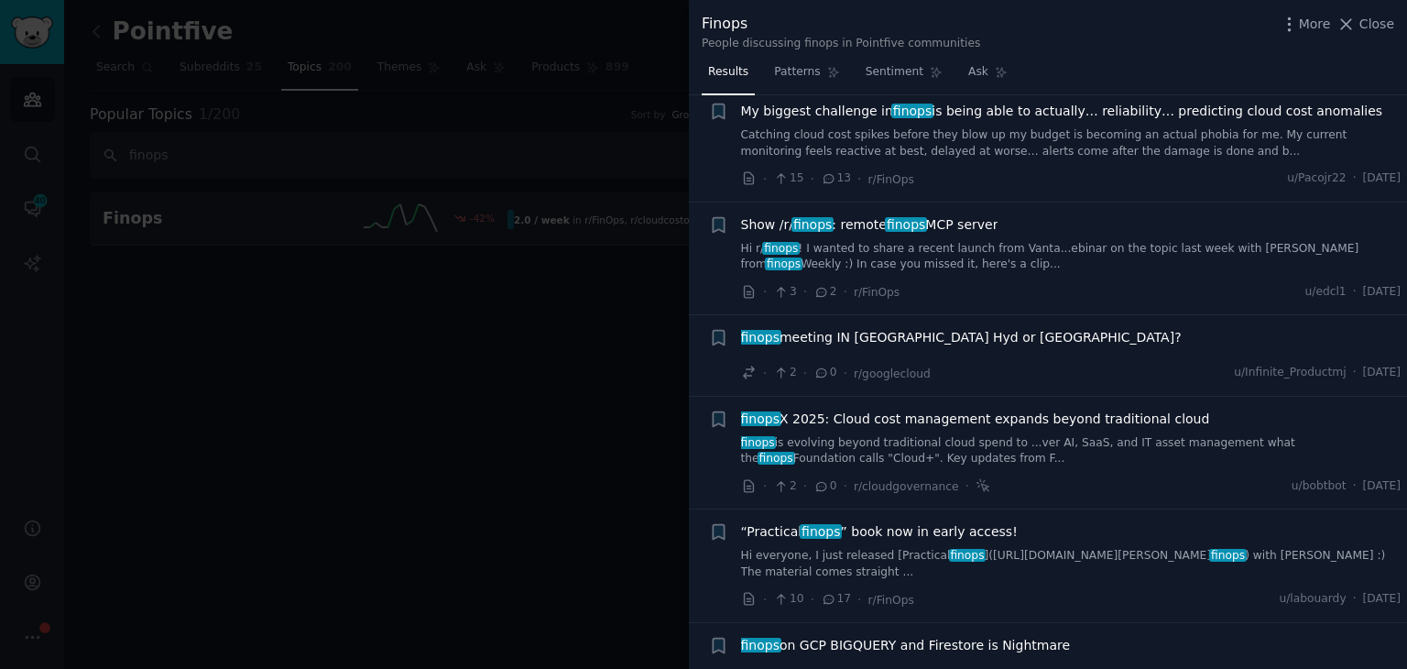
click at [993, 558] on div "“Practical finops ” book now in early access! Hi everyone, I just released [Pra…" at bounding box center [1071, 565] width 660 height 87
click at [865, 548] on link "Hi everyone, I just released [Practical finops ]([URL][DOMAIN_NAME][PERSON_NAME…" at bounding box center [1071, 564] width 660 height 32
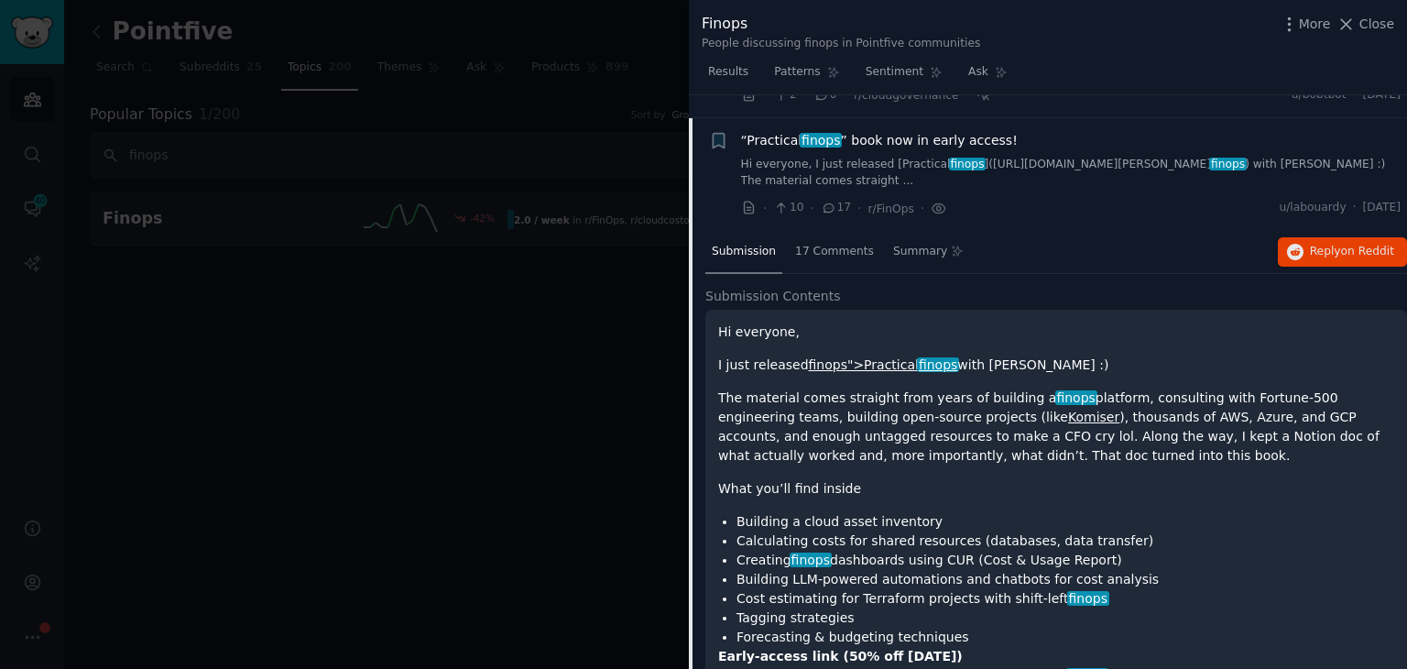
scroll to position [1126, 0]
click at [981, 666] on link "finops%5D()">https://www.manning.com/books/practical- finops ]()" at bounding box center [922, 673] width 398 height 15
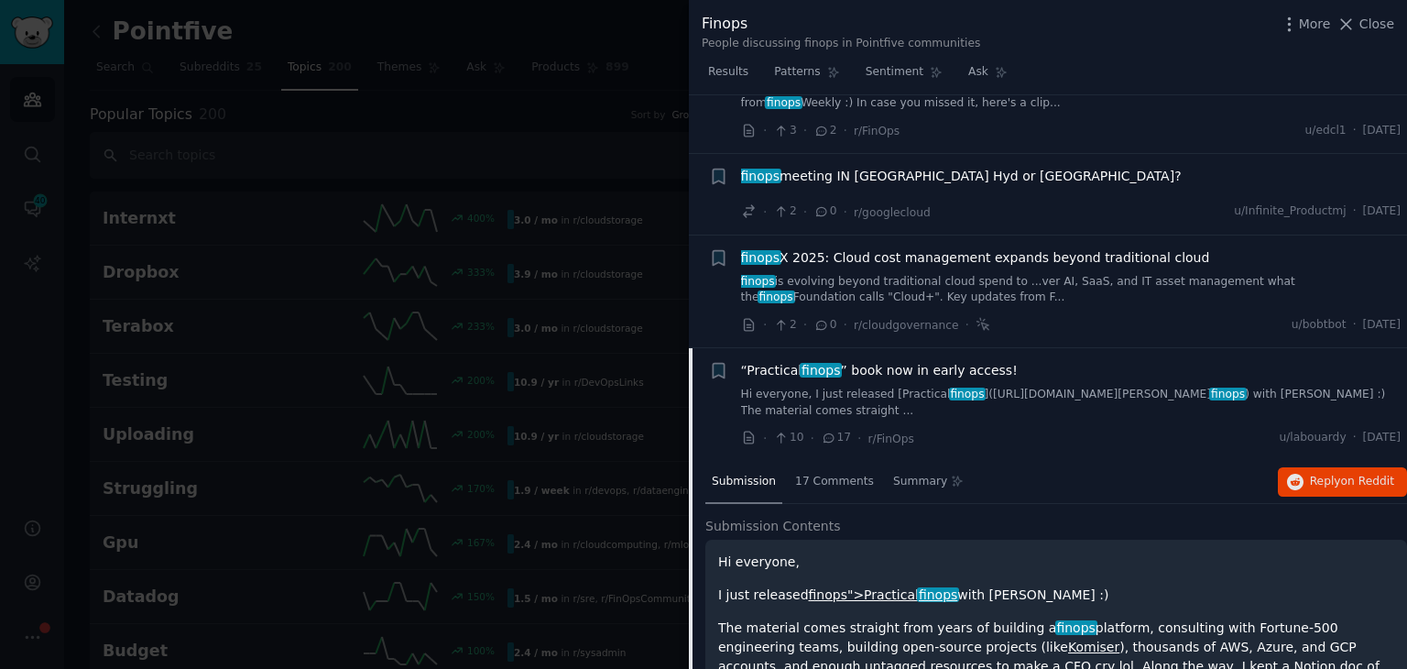
scroll to position [916, 0]
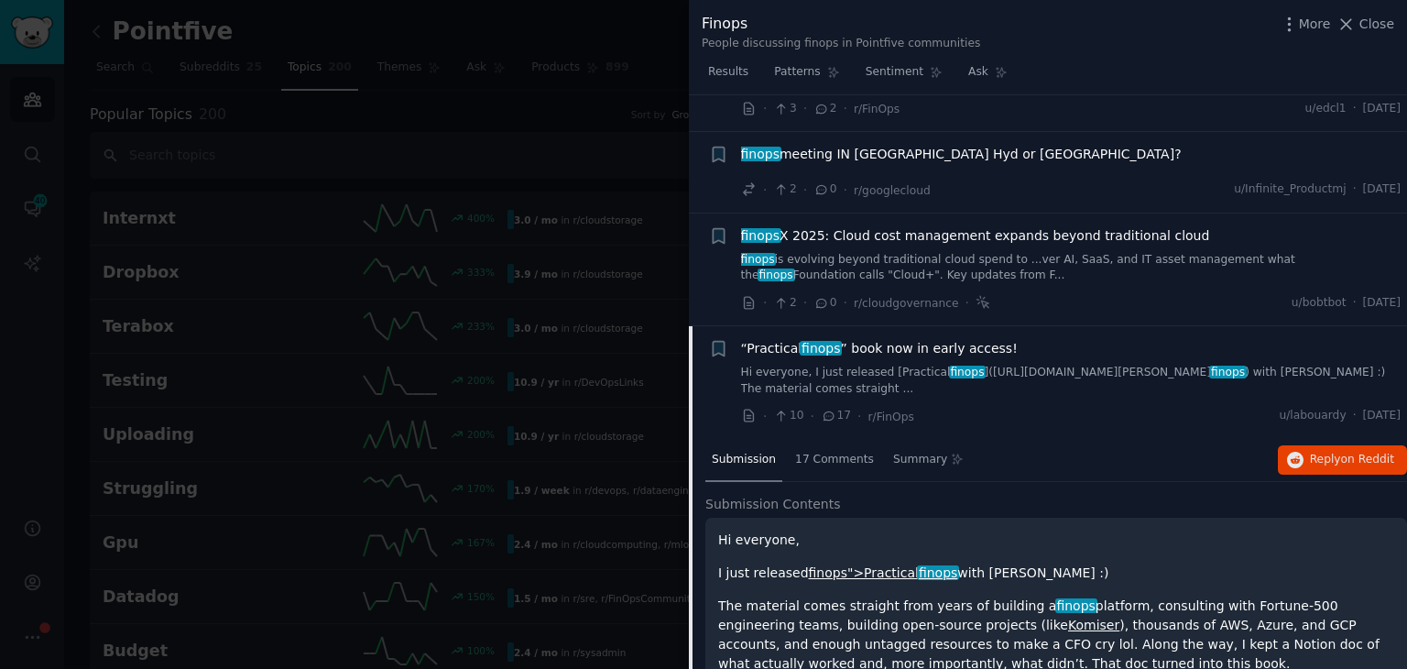
click at [1055, 365] on link "Hi everyone, I just released [Practical finops ]([URL][DOMAIN_NAME][PERSON_NAME…" at bounding box center [1071, 381] width 660 height 32
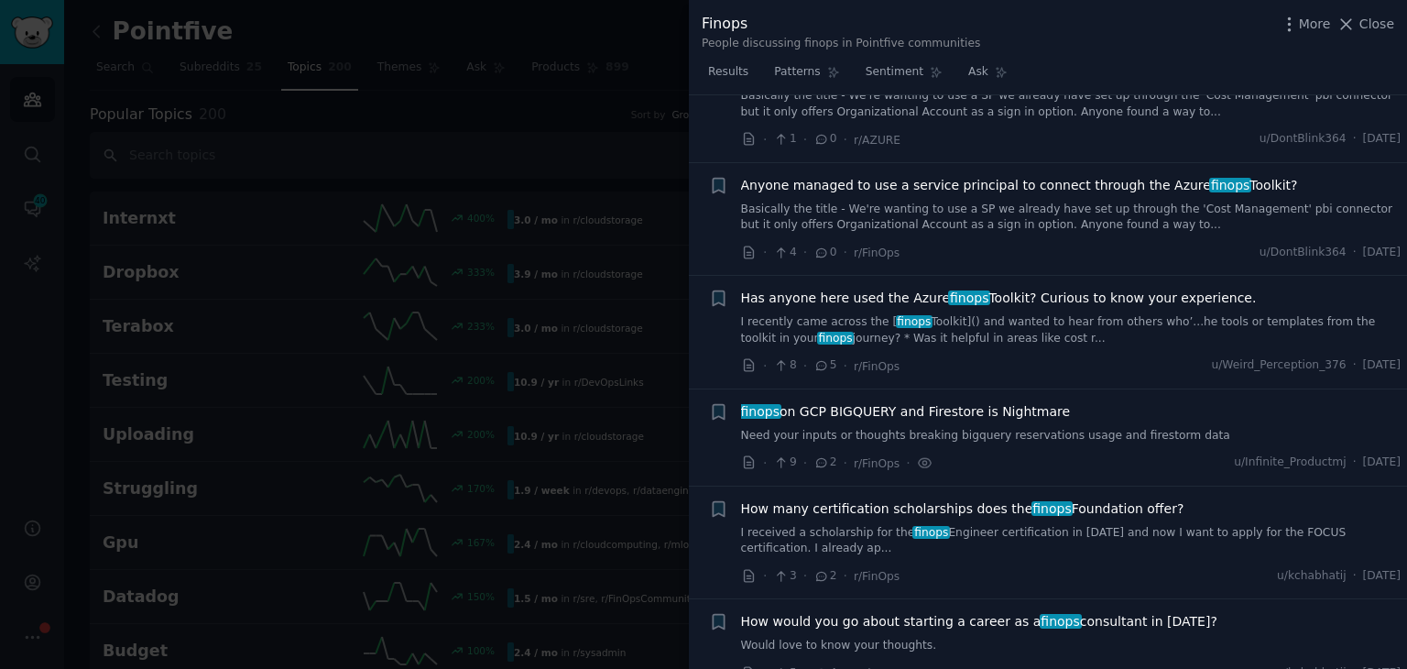
scroll to position [1401, 0]
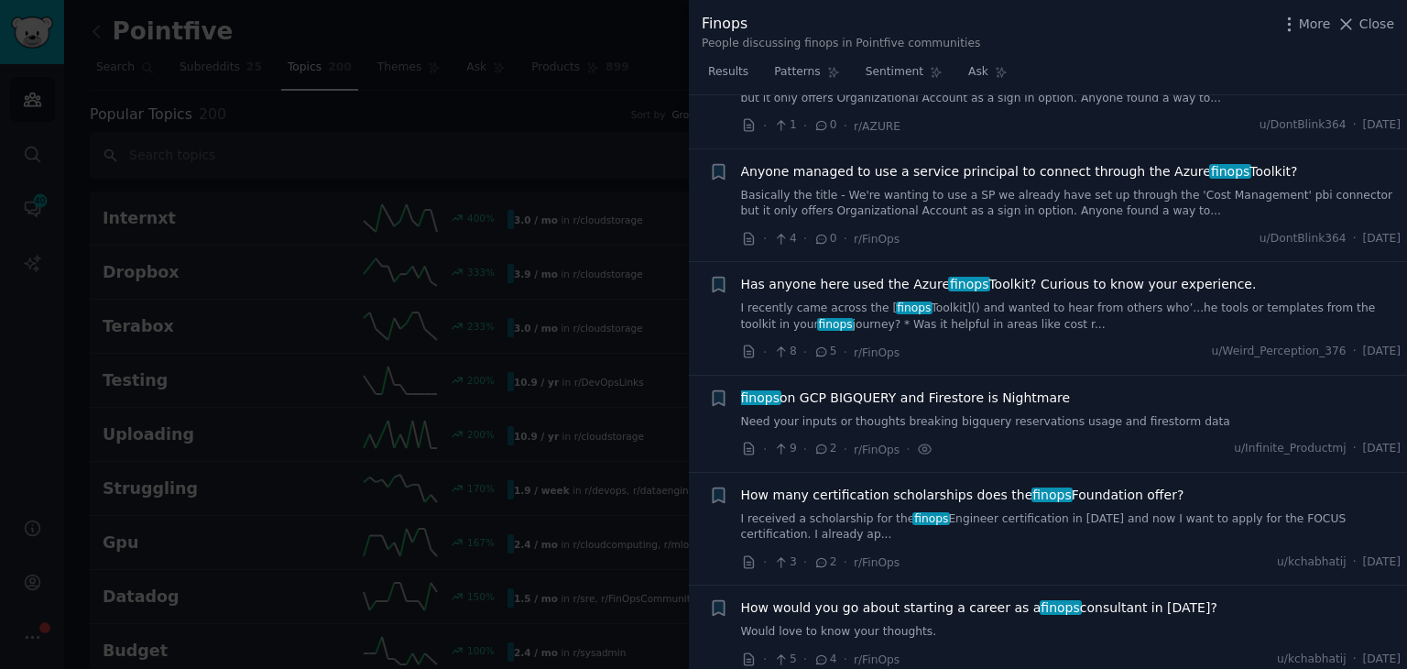
click at [999, 414] on link "Need your inputs or thoughts breaking bigquery reservations usage and firestorm…" at bounding box center [1071, 422] width 660 height 16
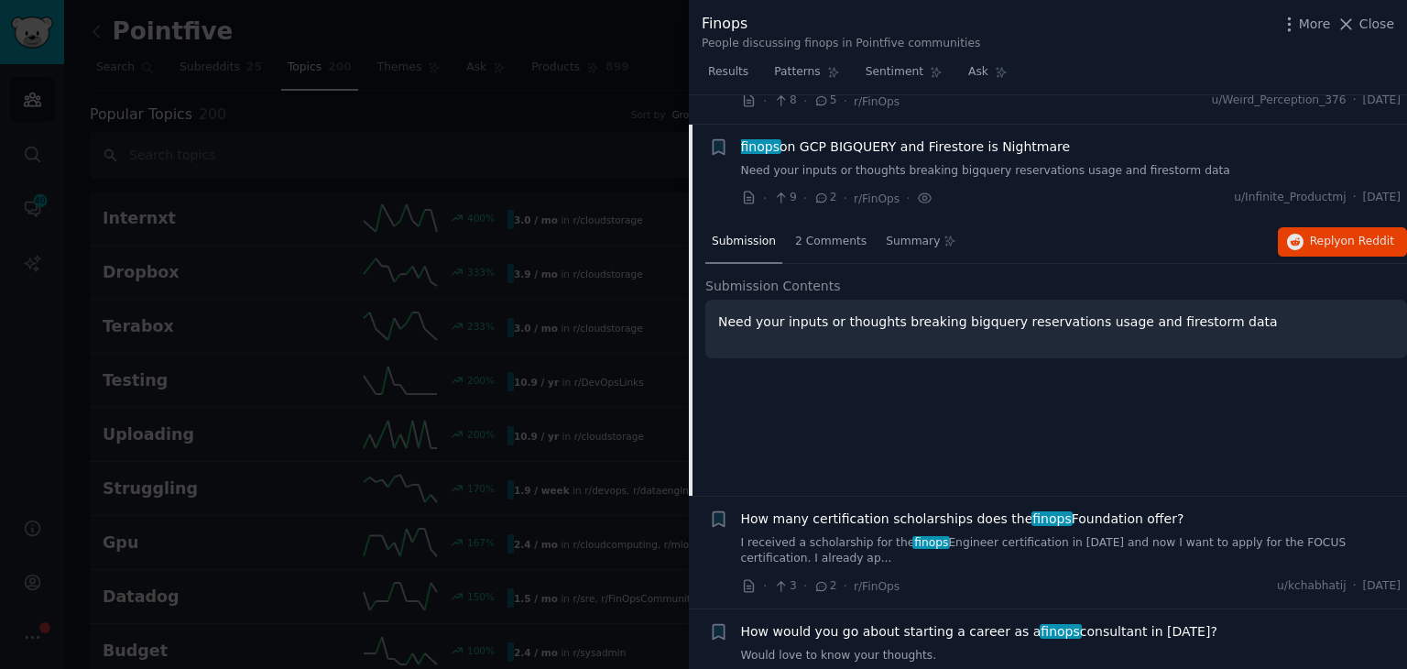
scroll to position [1659, 0]
